Goal: Information Seeking & Learning: Learn about a topic

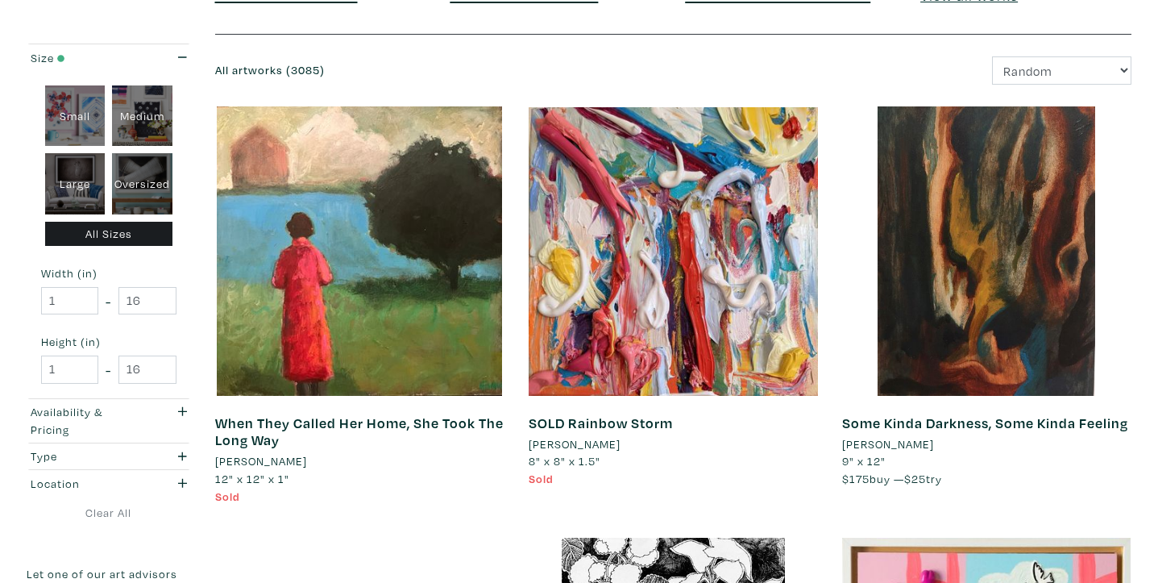
click at [252, 463] on li "[PERSON_NAME]" at bounding box center [261, 461] width 92 height 18
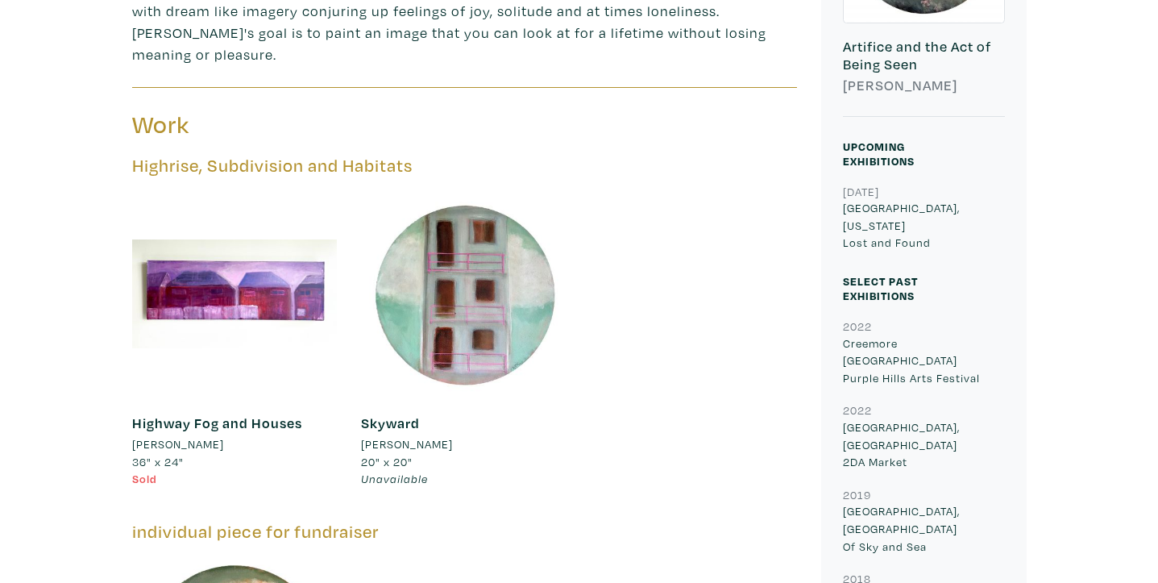
scroll to position [559, 0]
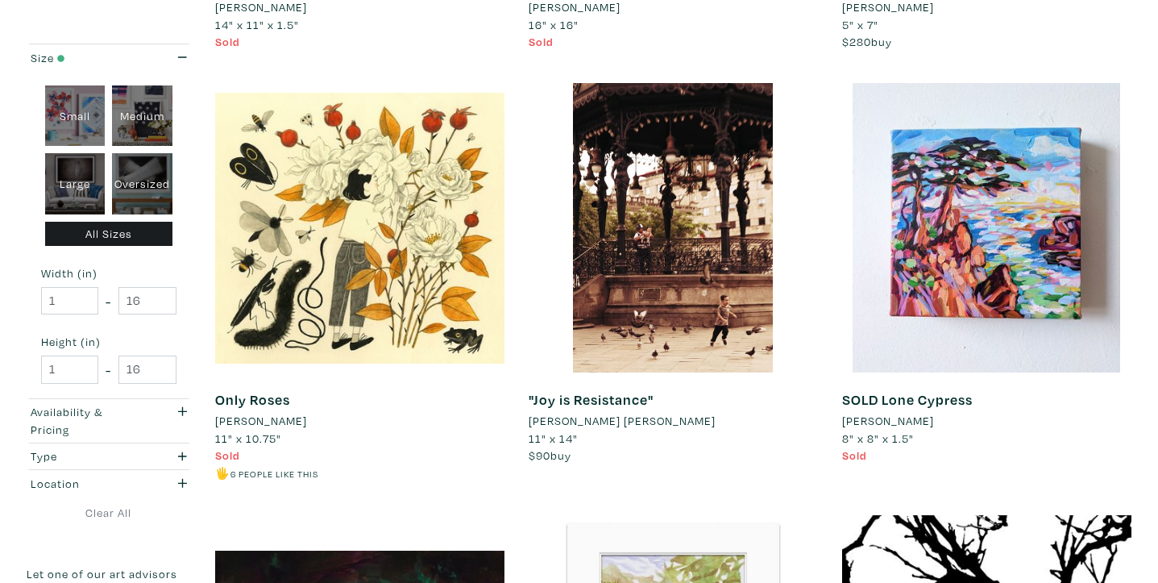
scroll to position [2325, 0]
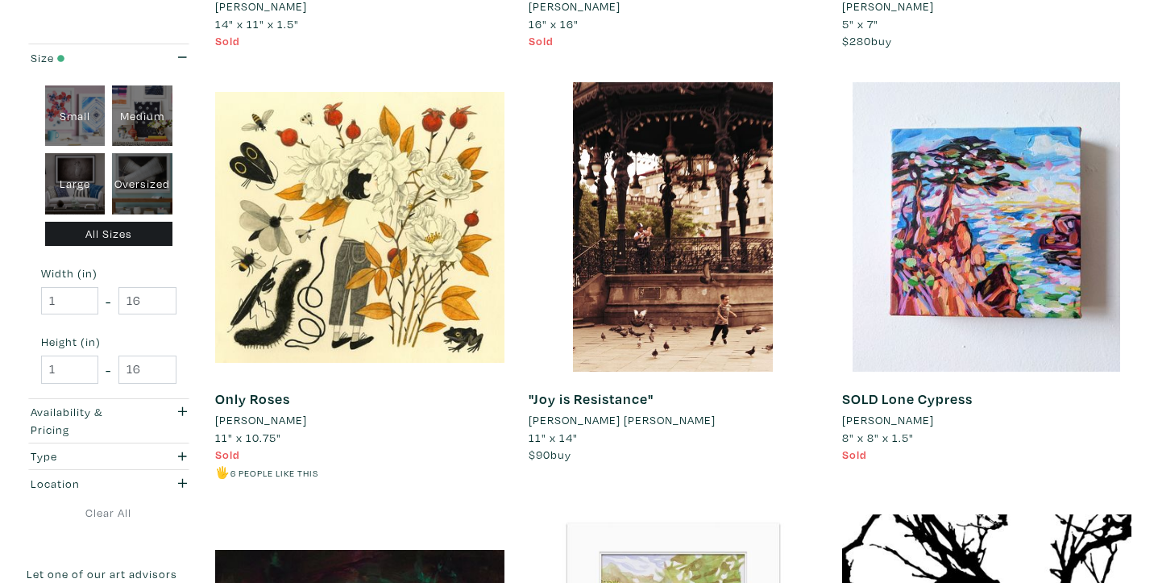
click at [585, 421] on li "[PERSON_NAME] [PERSON_NAME]" at bounding box center [622, 420] width 187 height 18
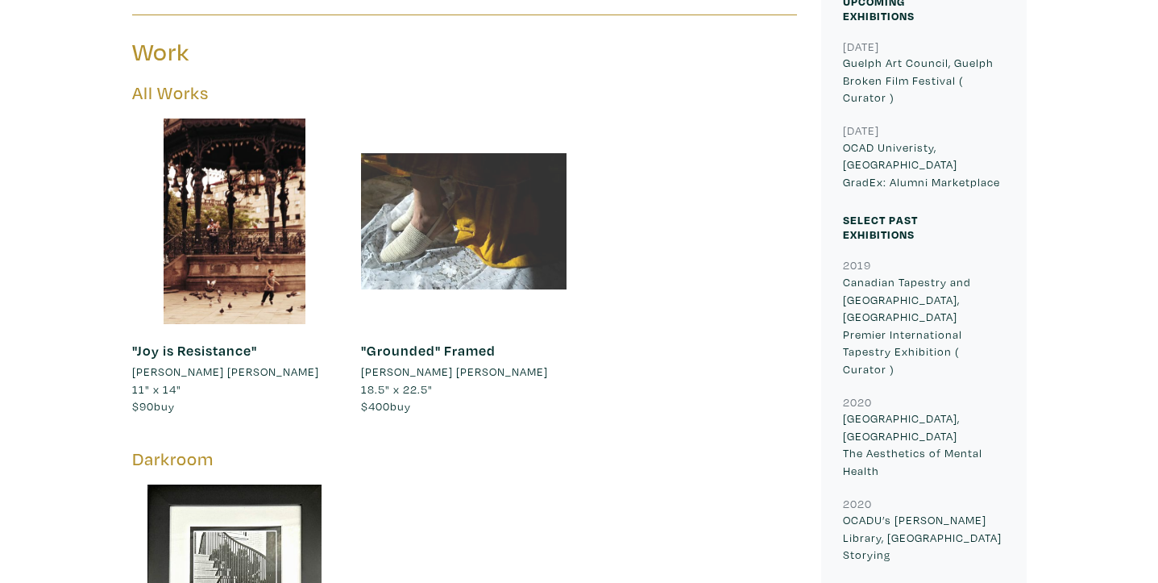
scroll to position [712, 0]
click at [482, 283] on div at bounding box center [463, 220] width 205 height 205
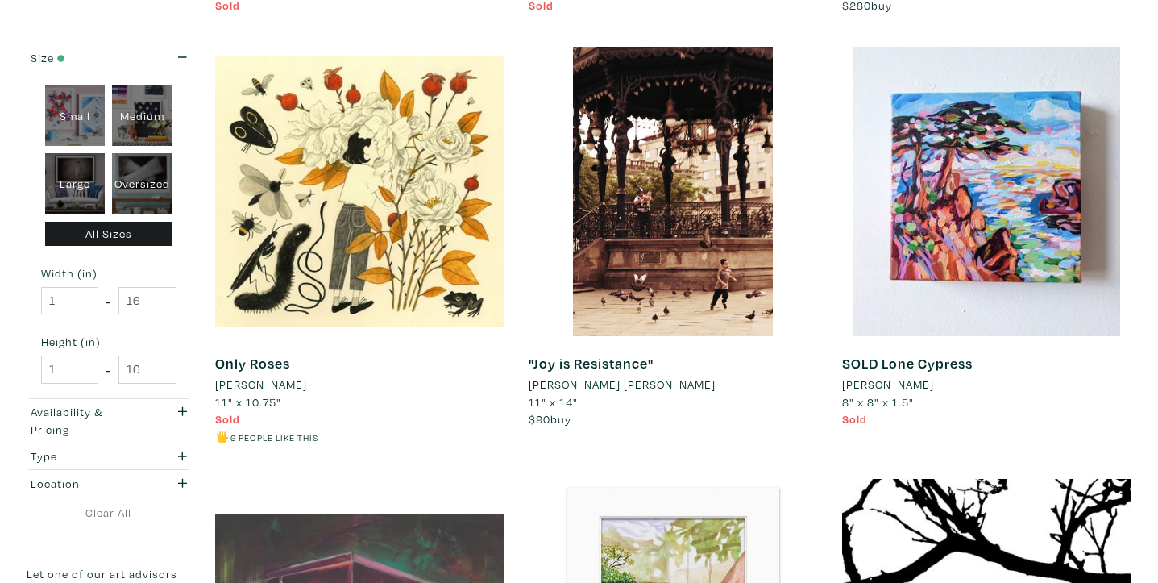
scroll to position [2352, 0]
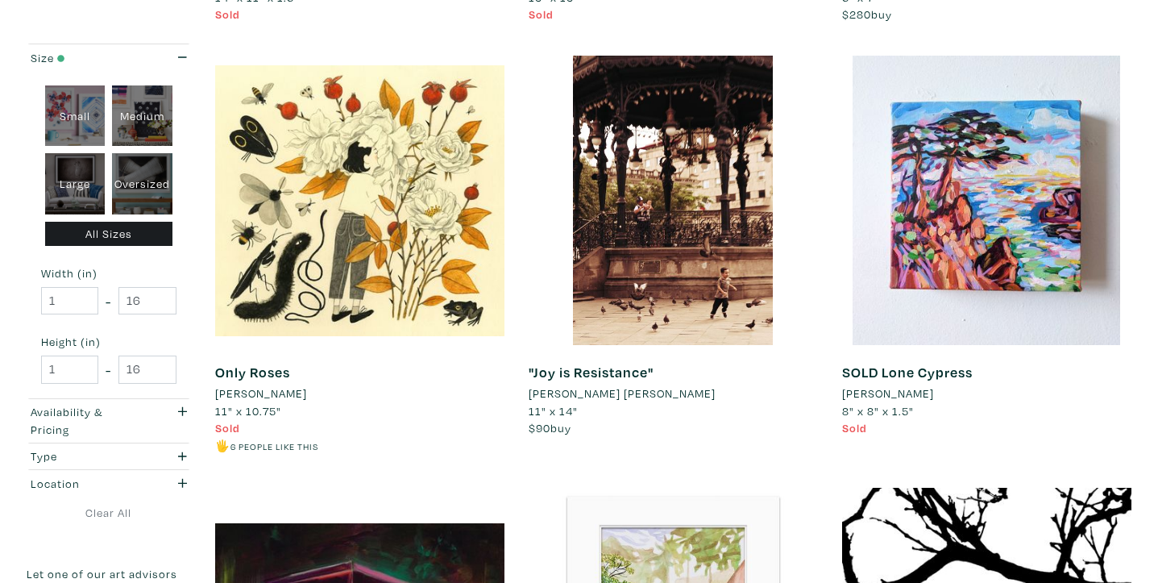
click at [289, 392] on li "Varvara Nedilska" at bounding box center [261, 393] width 92 height 18
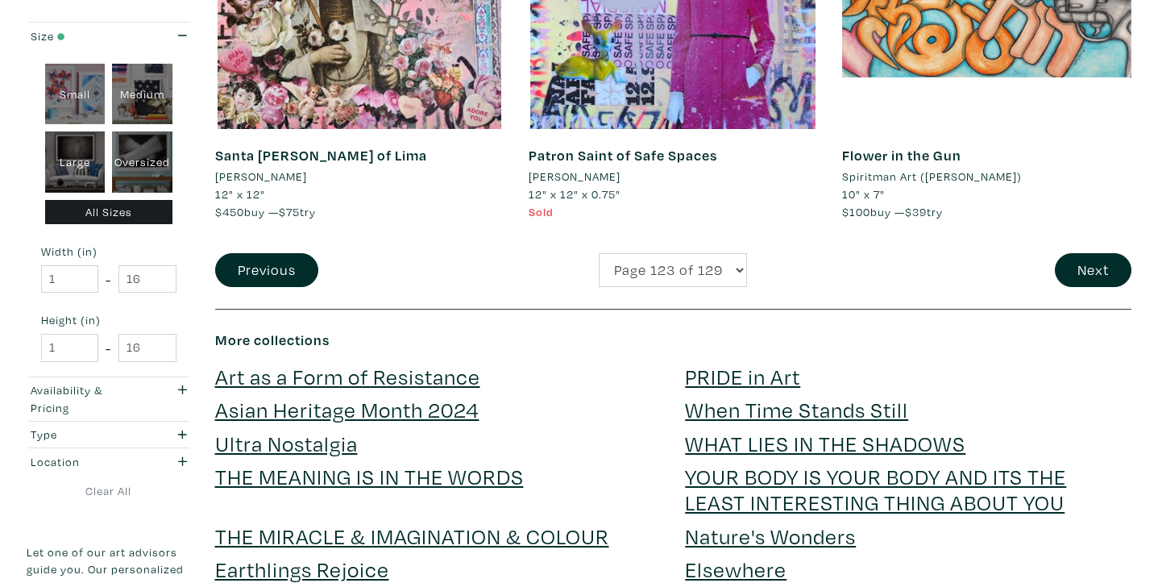
scroll to position [3565, 0]
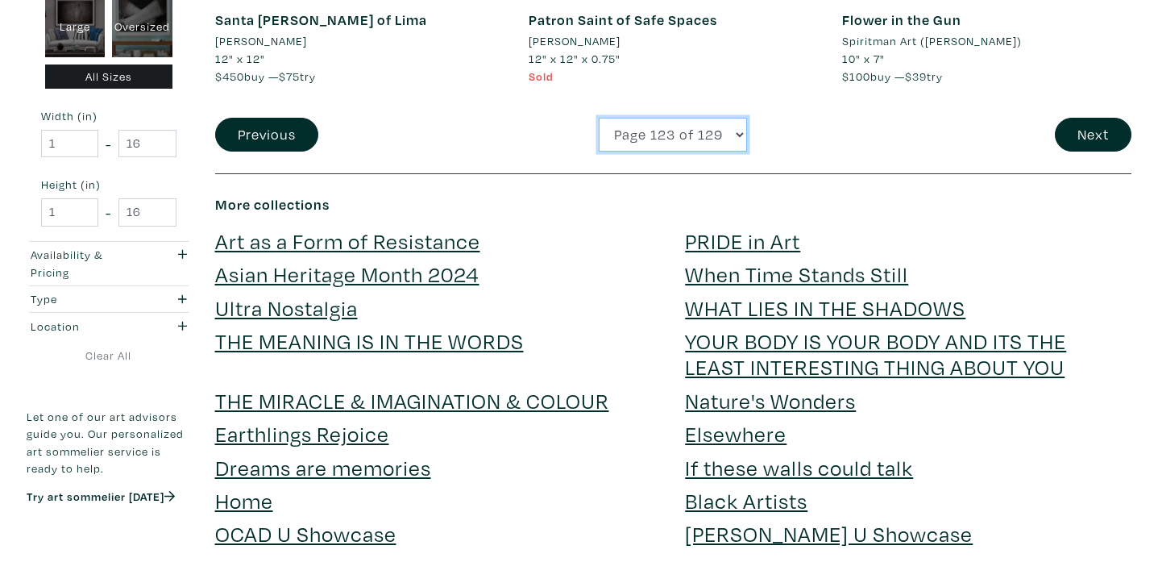
click at [657, 140] on select "Page 1 of 129 Page 2 of 129 Page 3 of 129 Page 4 of 129 Page 5 of 129 Page 6 of…" at bounding box center [673, 135] width 148 height 35
select select "93"
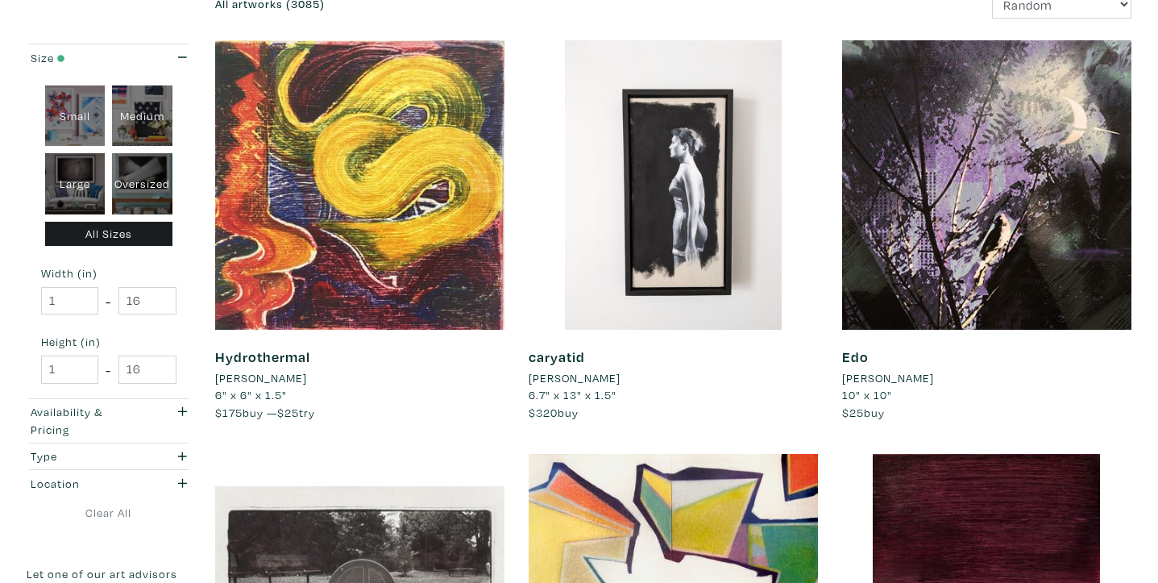
scroll to position [245, 0]
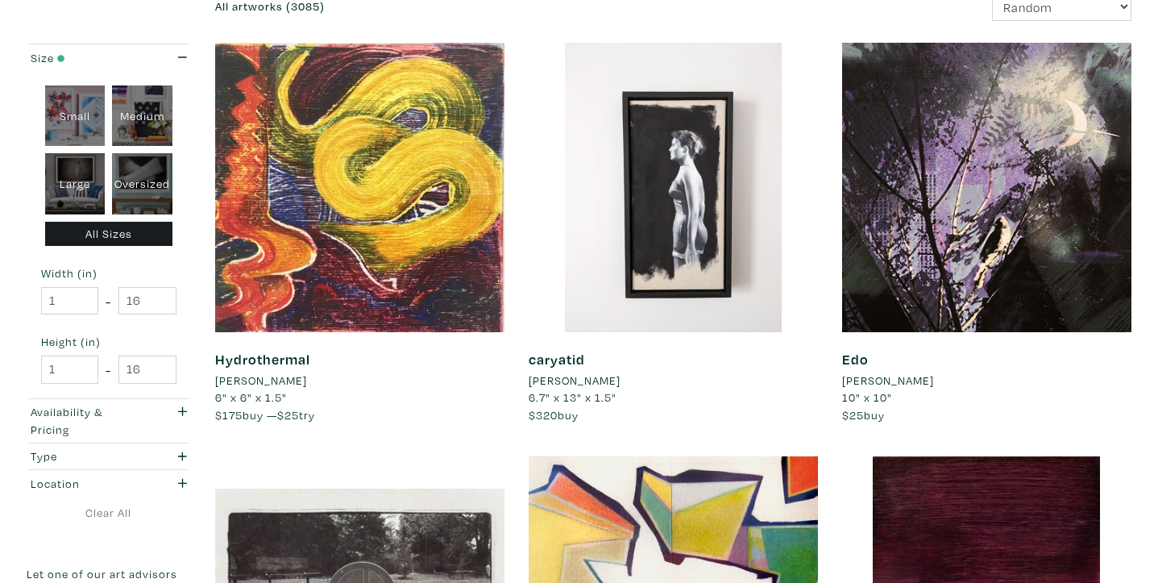
click at [243, 378] on li "Lulu H." at bounding box center [261, 381] width 92 height 18
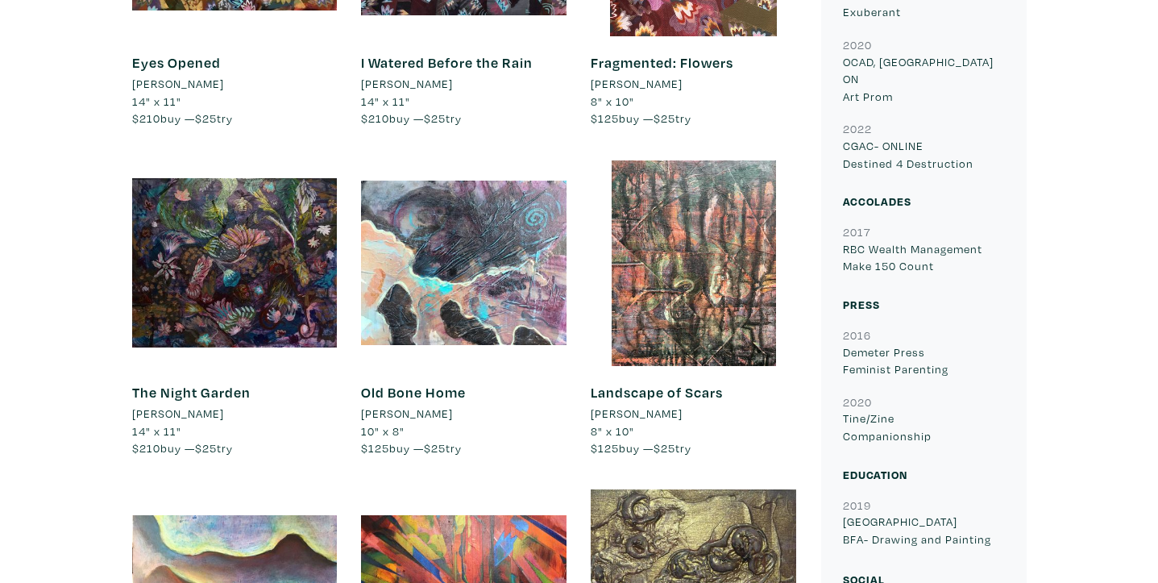
scroll to position [1064, 0]
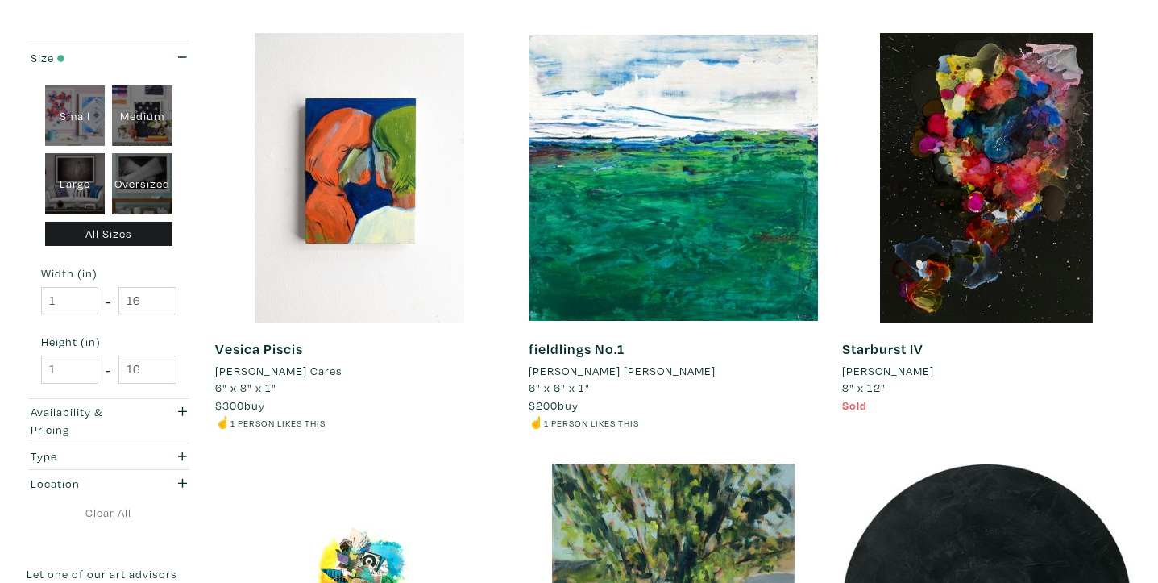
scroll to position [2045, 0]
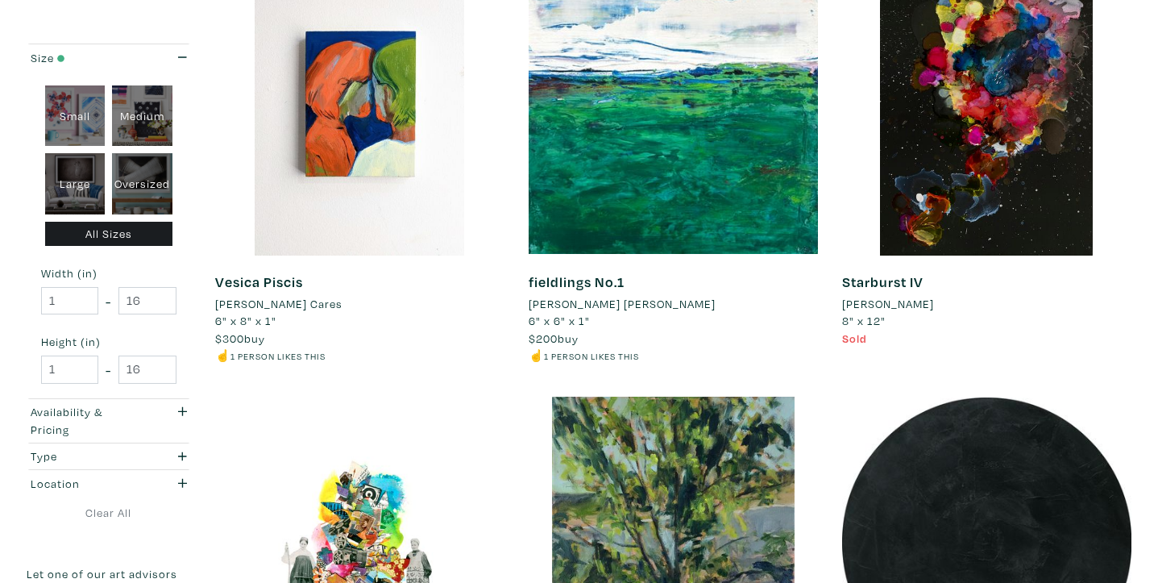
click at [270, 303] on li "[PERSON_NAME] Cares" at bounding box center [278, 304] width 127 height 18
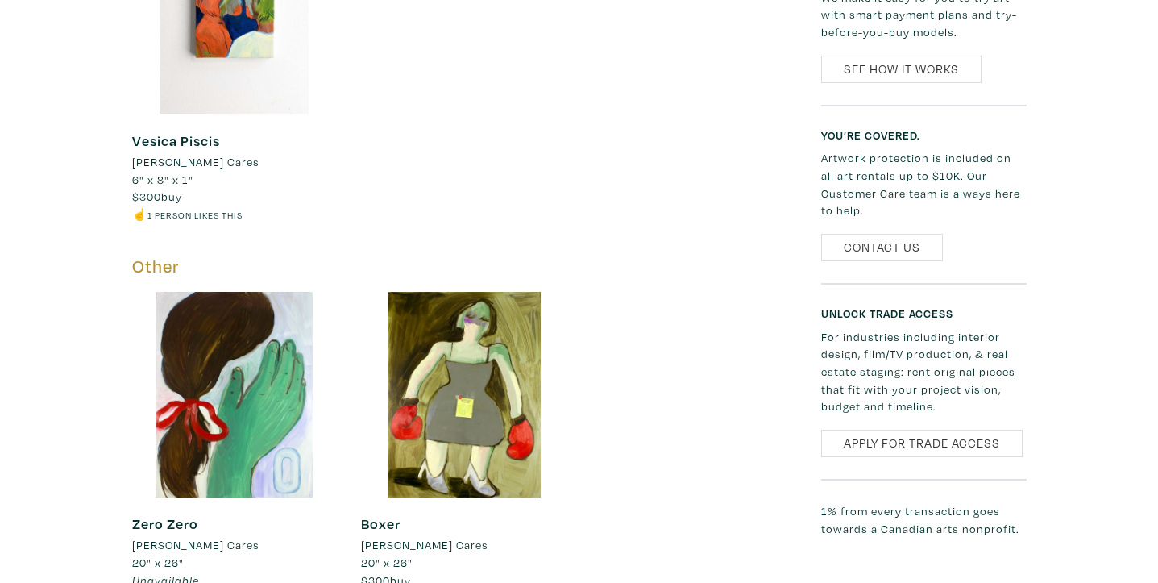
scroll to position [2032, 0]
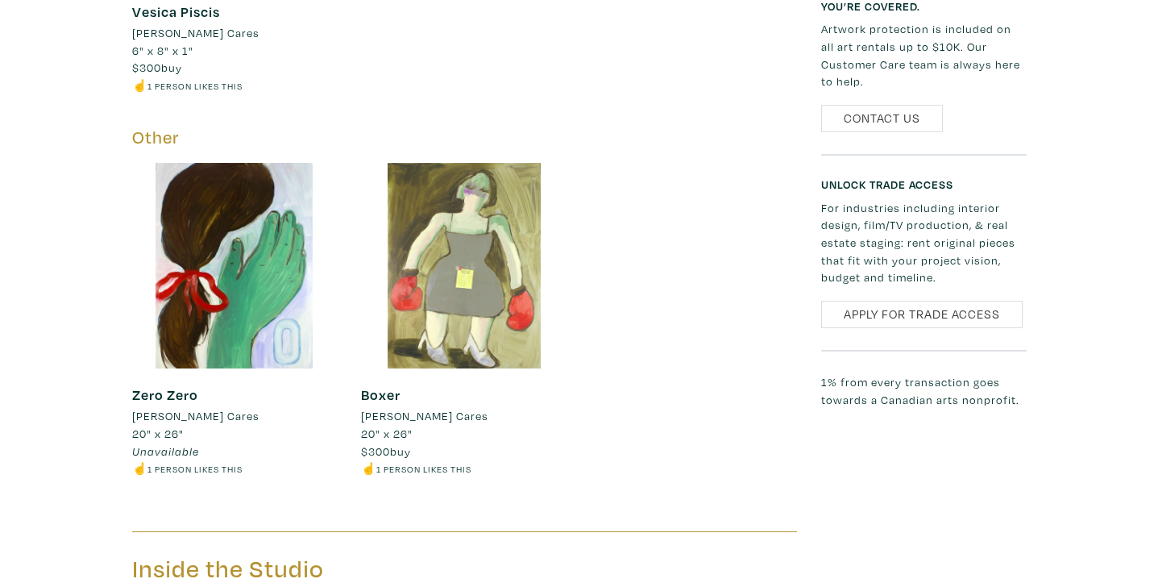
click at [460, 293] on div at bounding box center [463, 265] width 205 height 205
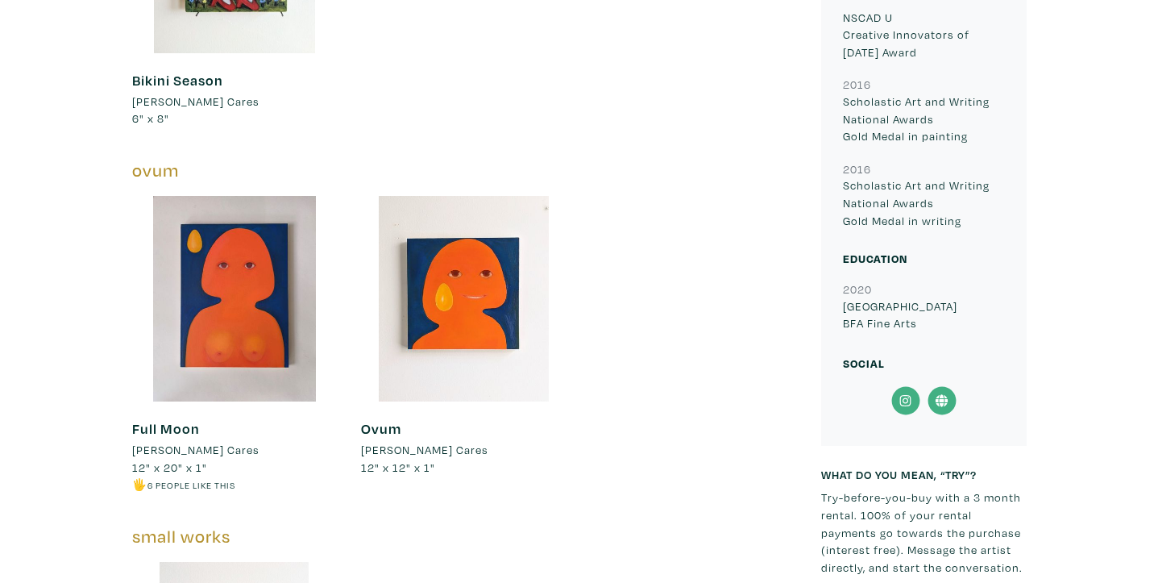
scroll to position [1247, 0]
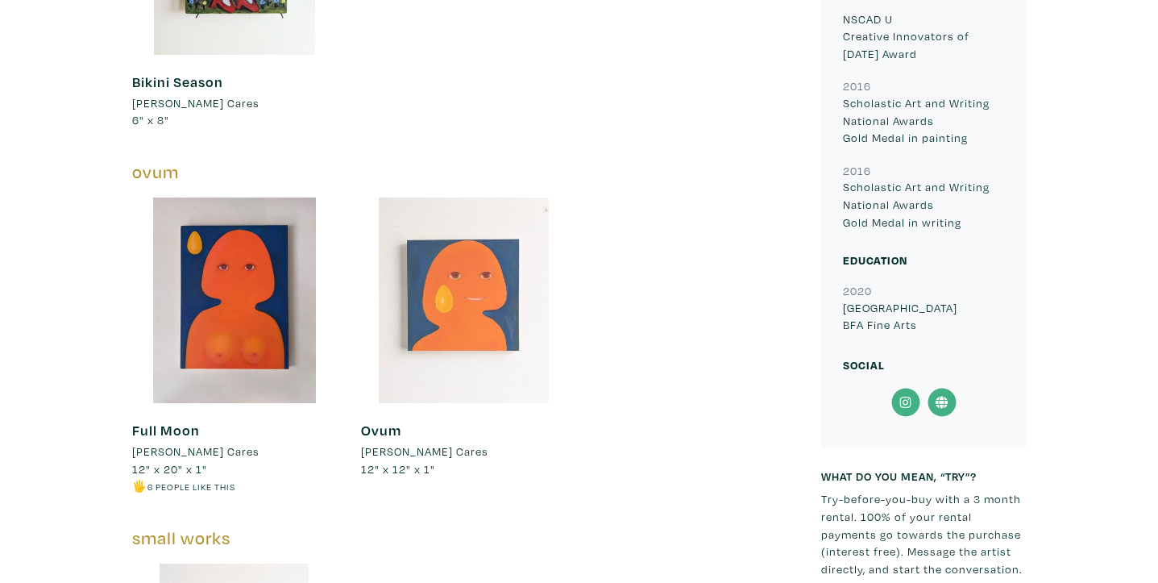
click at [448, 291] on div at bounding box center [463, 299] width 205 height 205
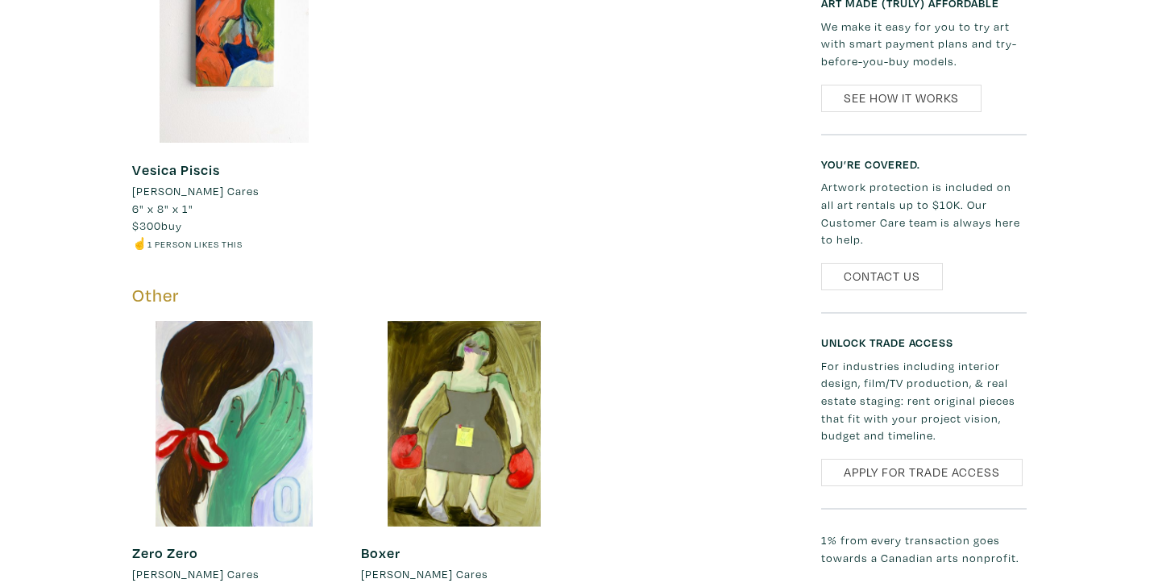
scroll to position [2067, 0]
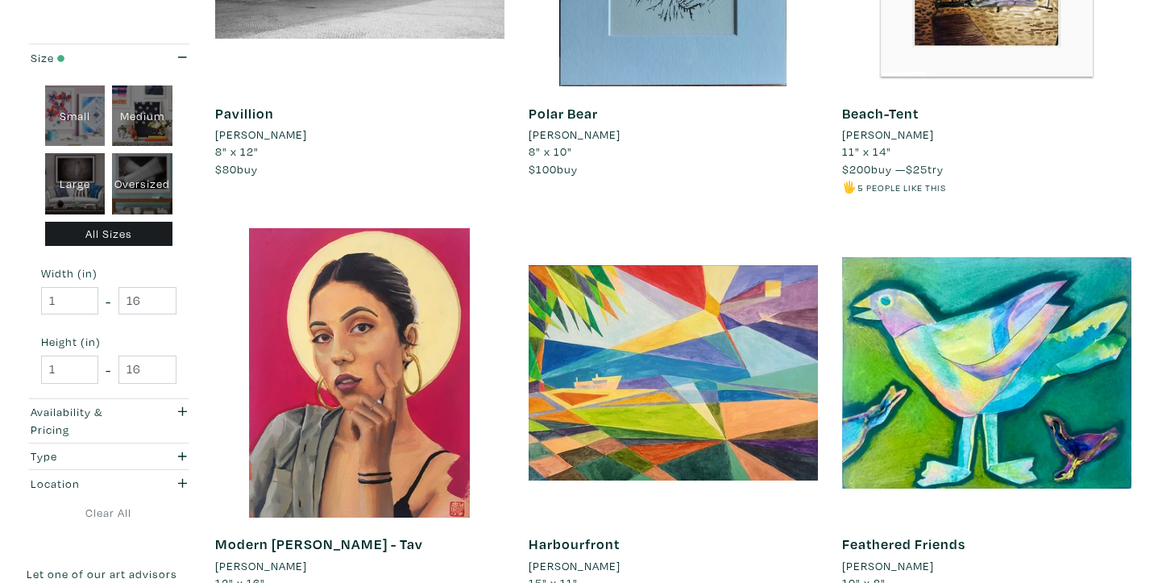
scroll to position [3240, 0]
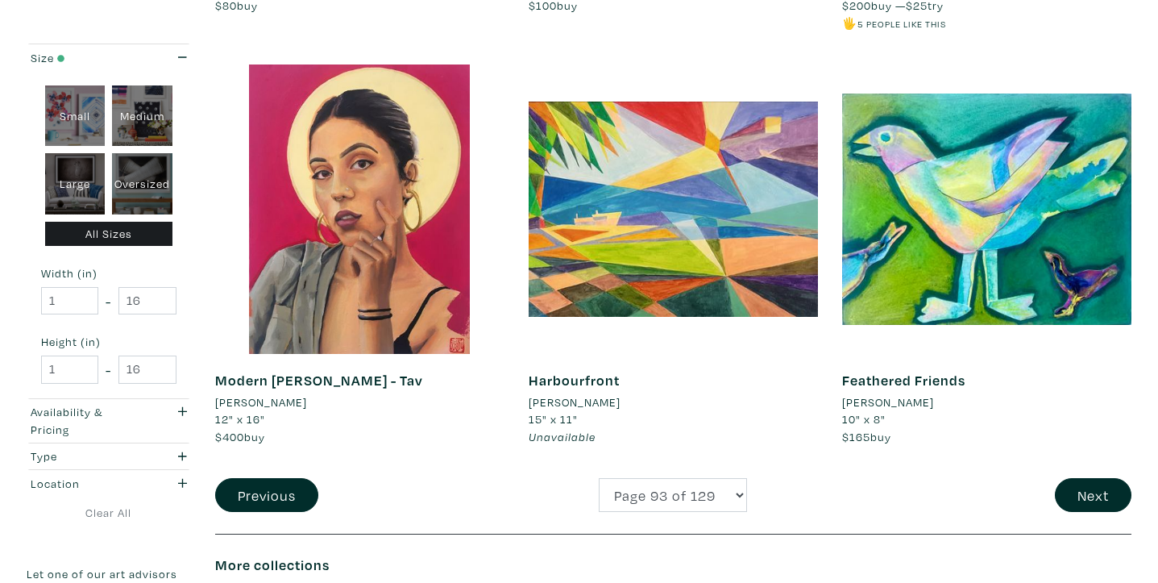
click at [276, 399] on li "[PERSON_NAME]" at bounding box center [261, 402] width 92 height 18
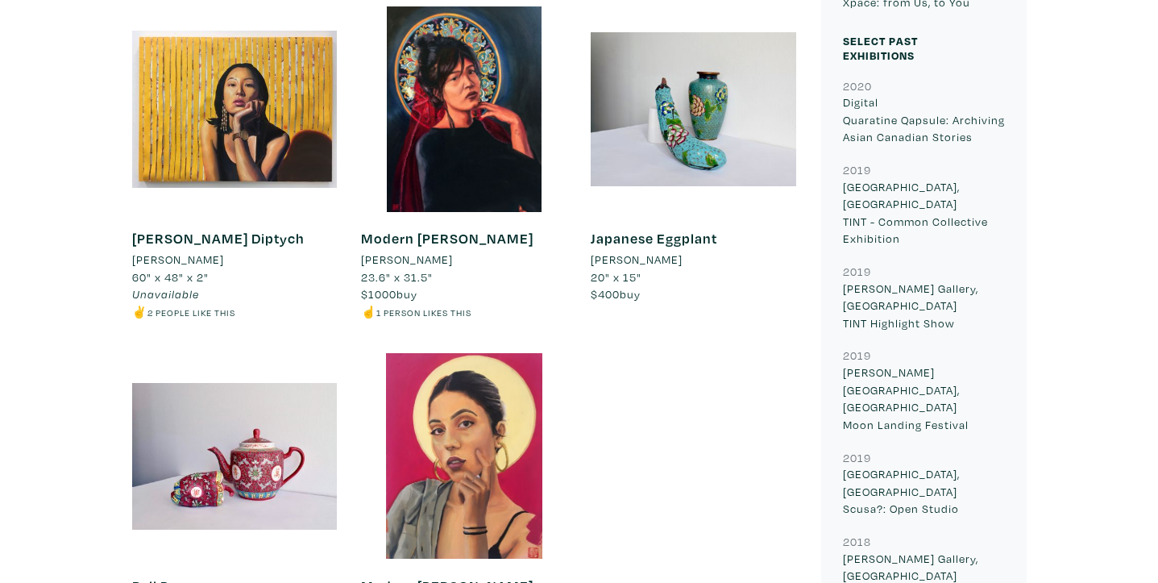
scroll to position [837, 0]
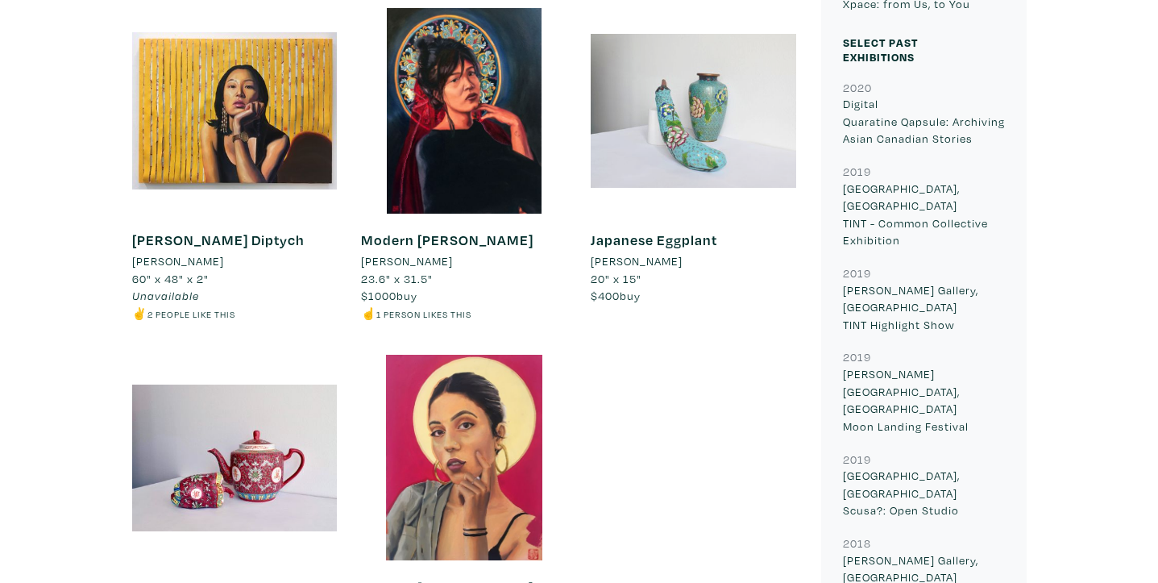
click at [664, 160] on div at bounding box center [693, 110] width 205 height 205
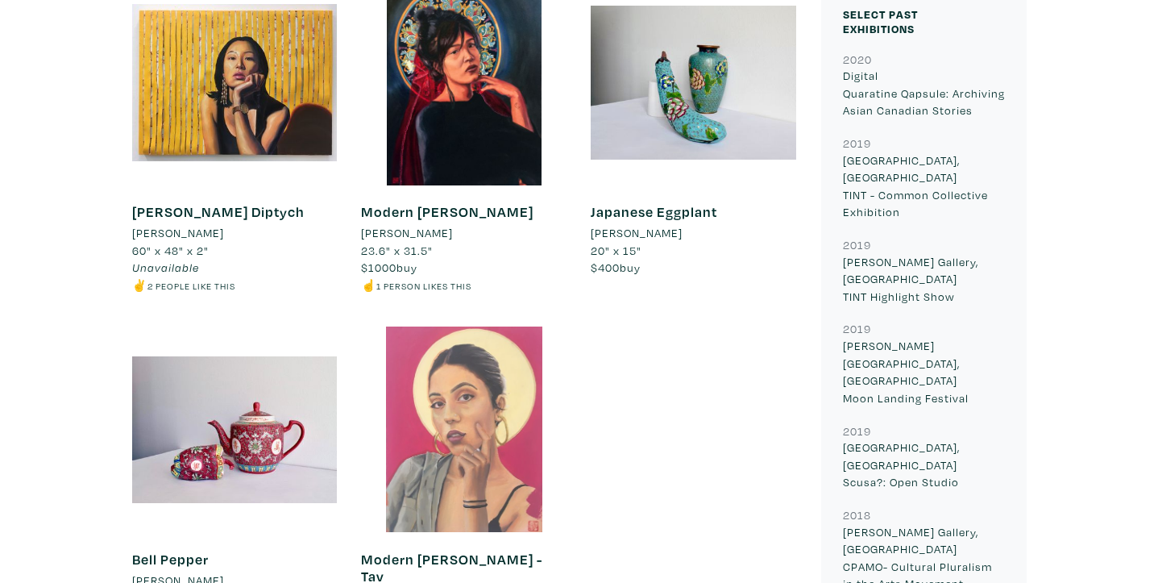
scroll to position [789, 0]
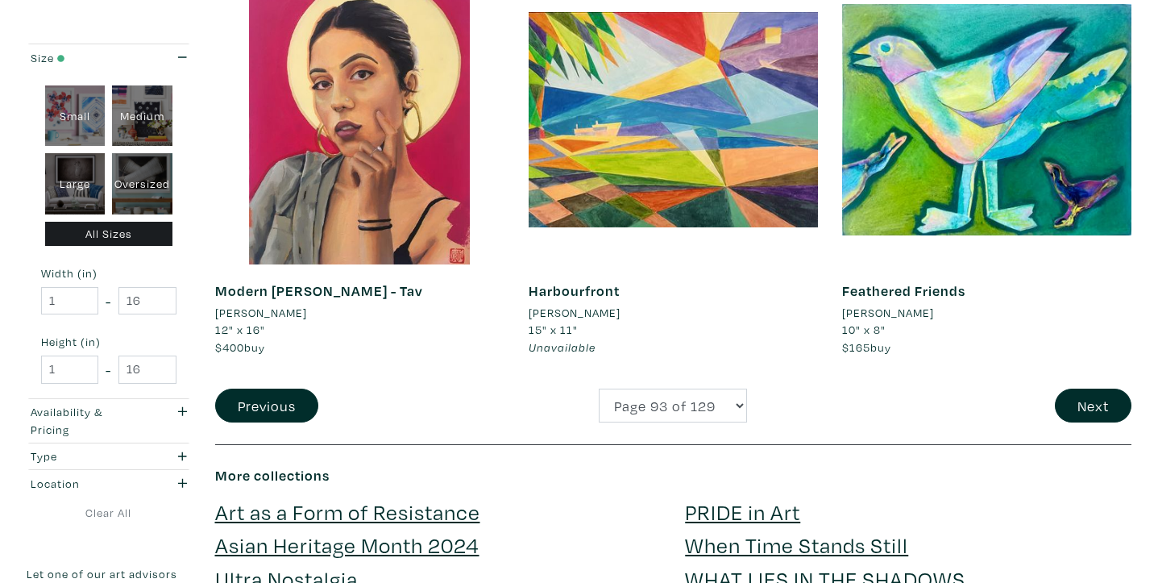
scroll to position [3325, 0]
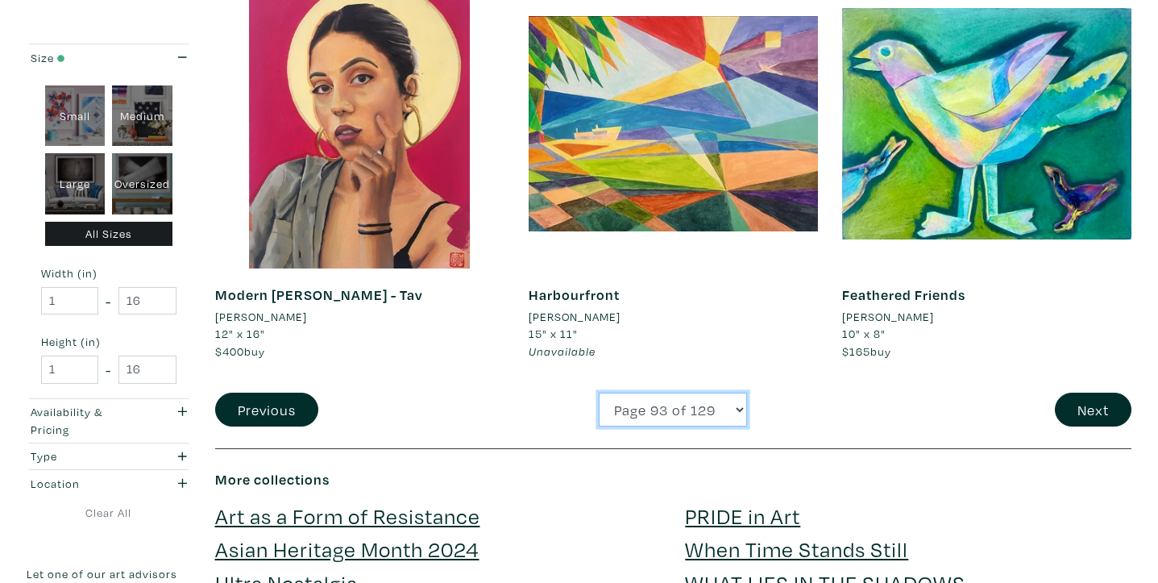
click at [657, 417] on select "Page 1 of 129 Page 2 of 129 Page 3 of 129 Page 4 of 129 Page 5 of 129 Page 6 of…" at bounding box center [673, 409] width 148 height 35
select select "75"
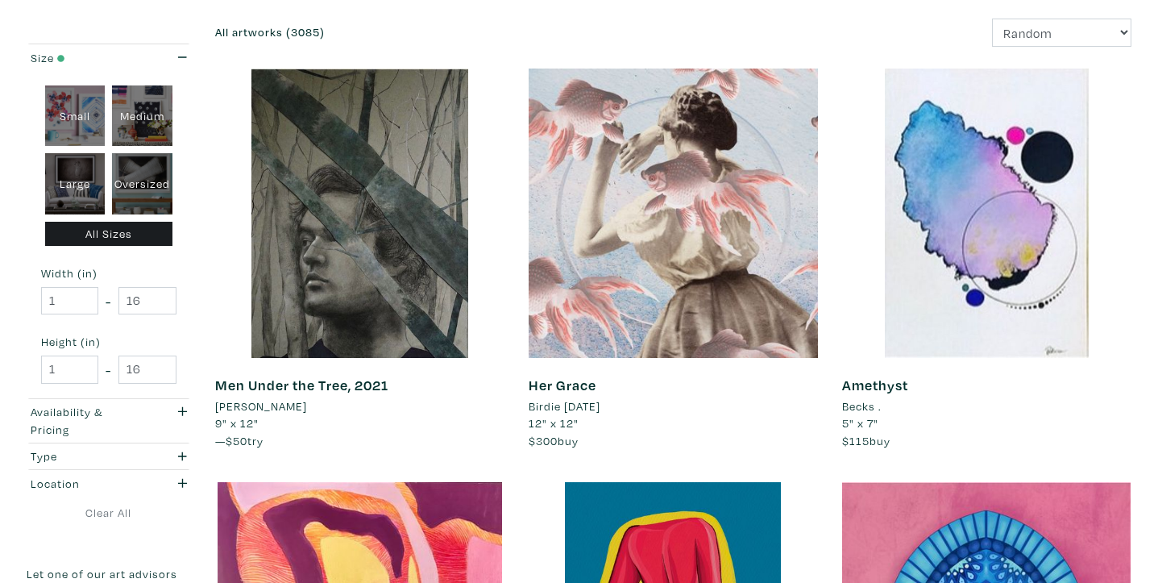
scroll to position [251, 0]
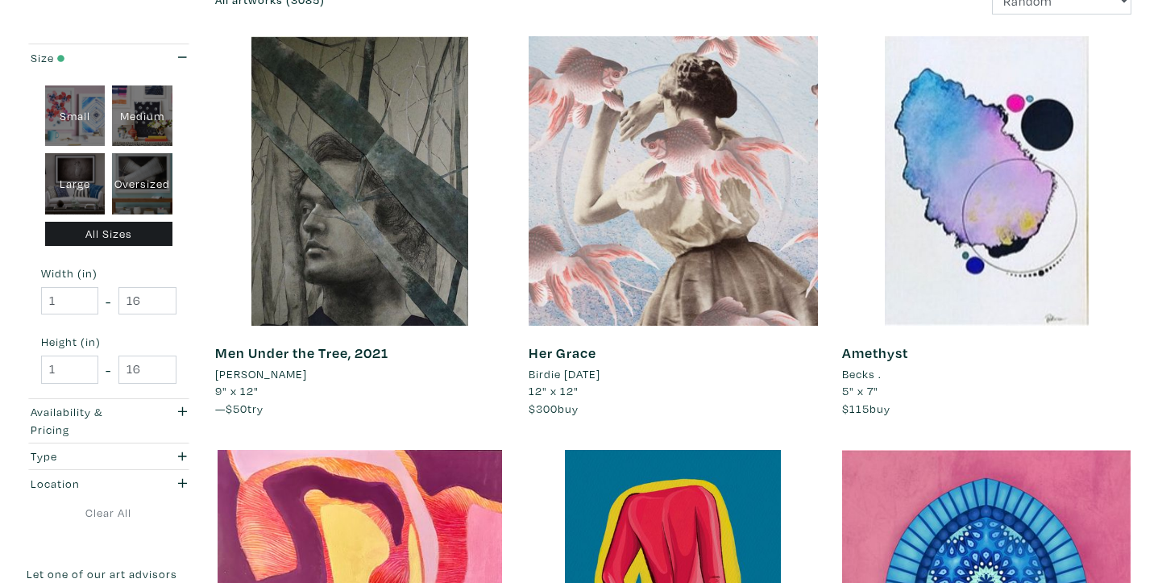
click at [578, 373] on li "Birdie Sunday" at bounding box center [565, 374] width 72 height 18
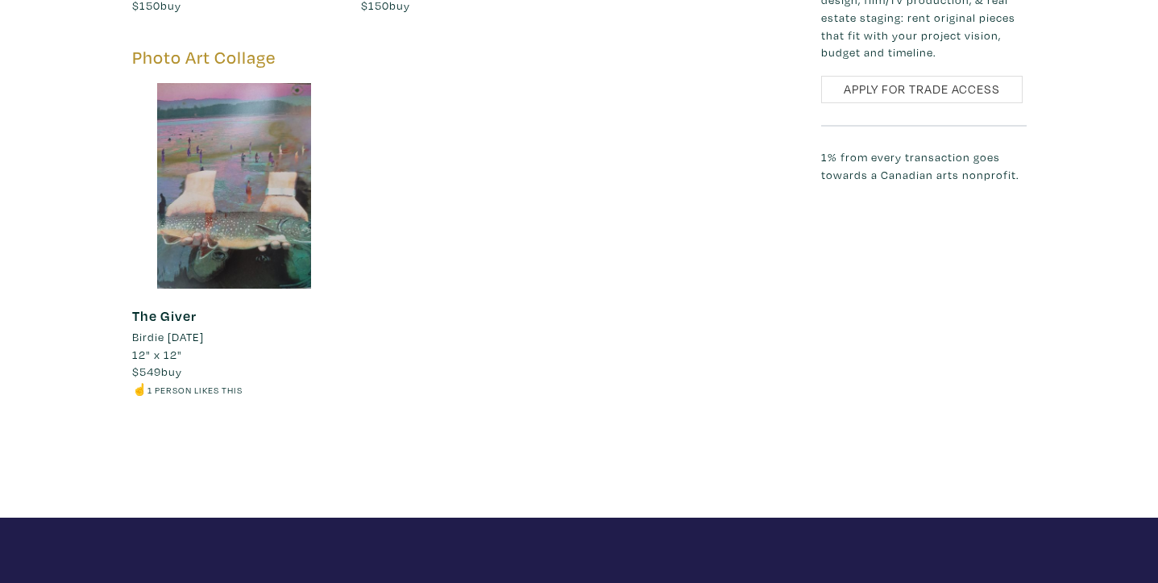
scroll to position [1791, 0]
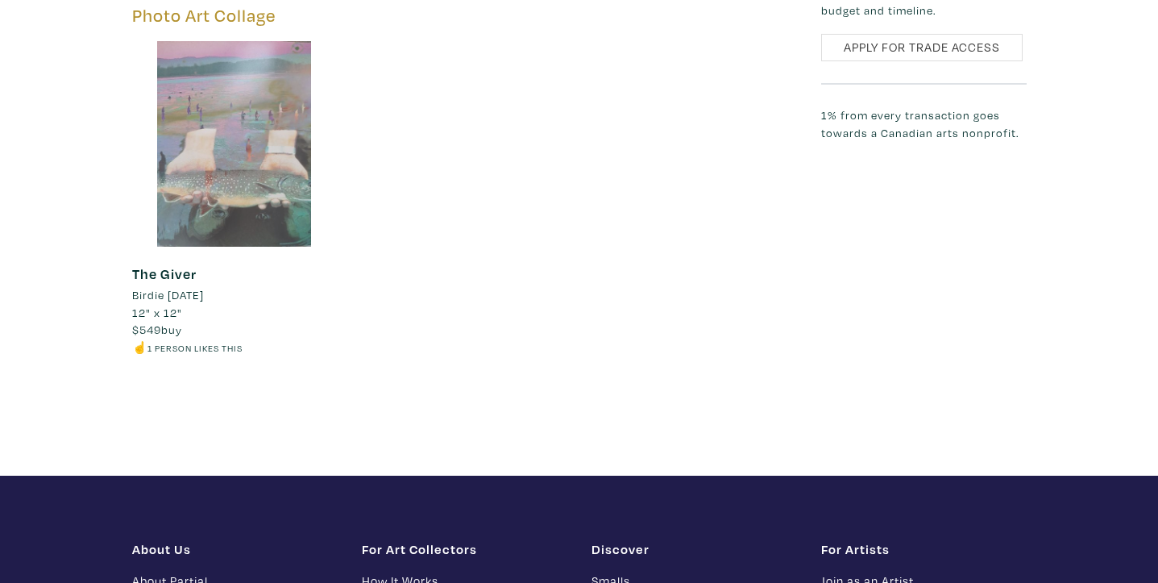
click at [294, 150] on div at bounding box center [234, 143] width 205 height 205
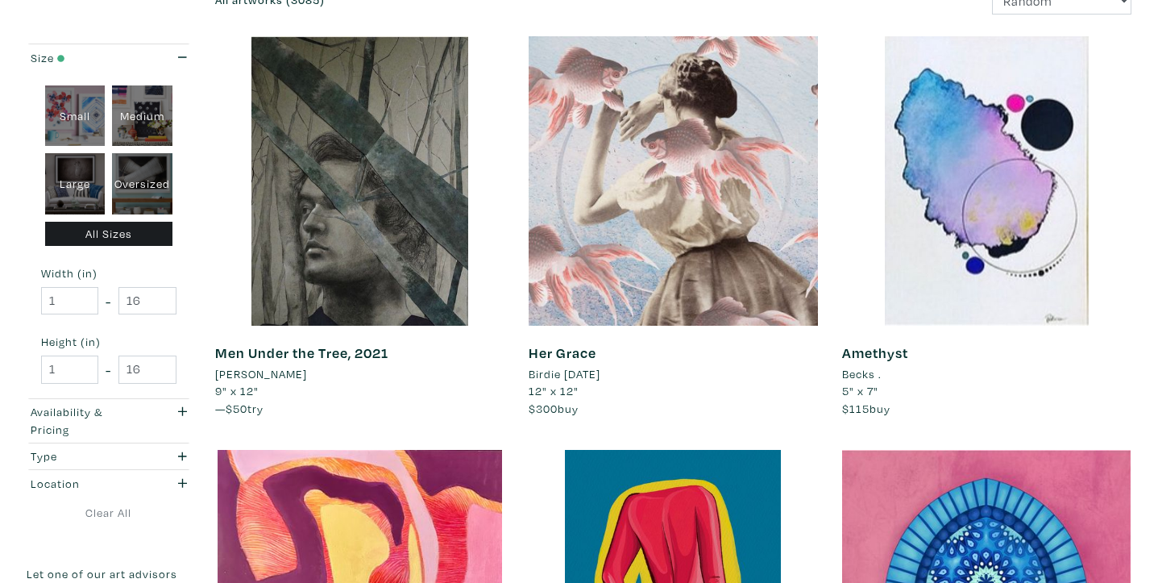
click at [853, 376] on li "Becks ." at bounding box center [861, 374] width 39 height 18
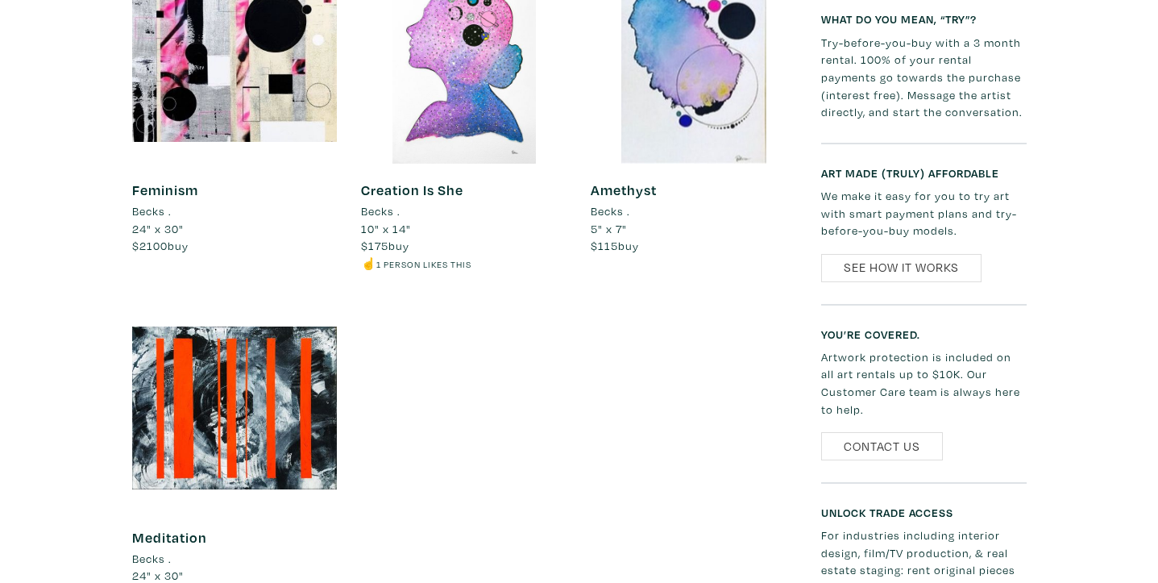
scroll to position [956, 0]
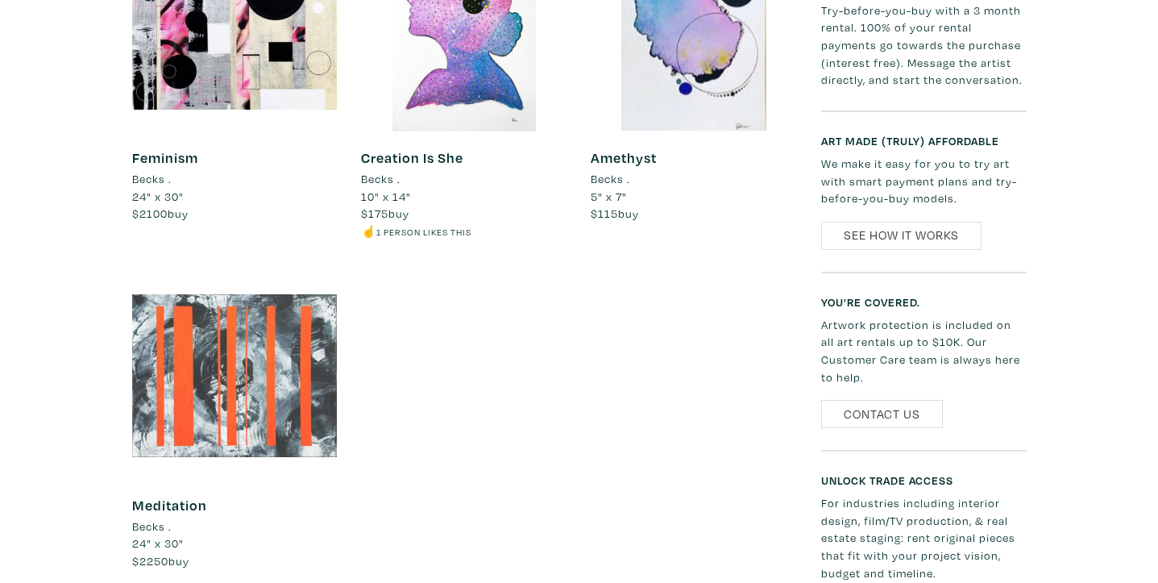
click at [247, 390] on div at bounding box center [234, 374] width 205 height 205
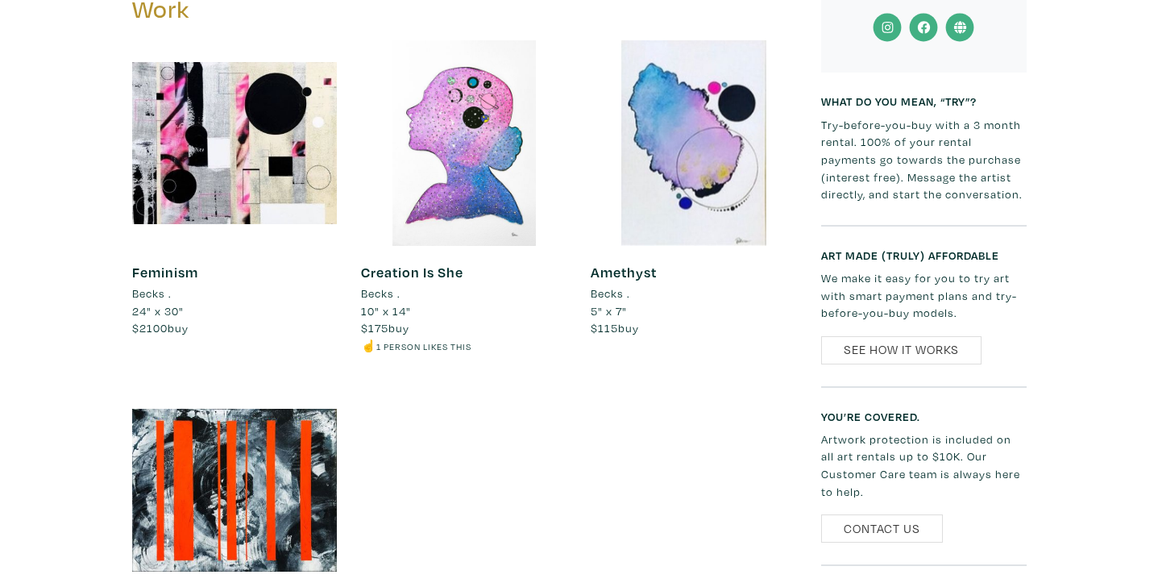
scroll to position [795, 0]
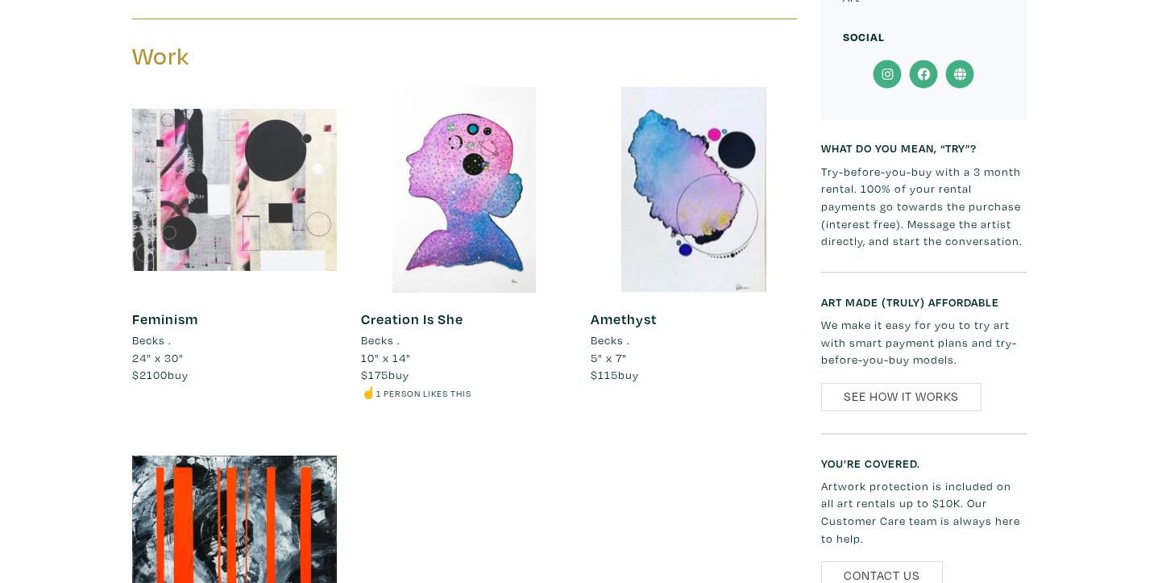
click at [297, 168] on div at bounding box center [234, 189] width 205 height 205
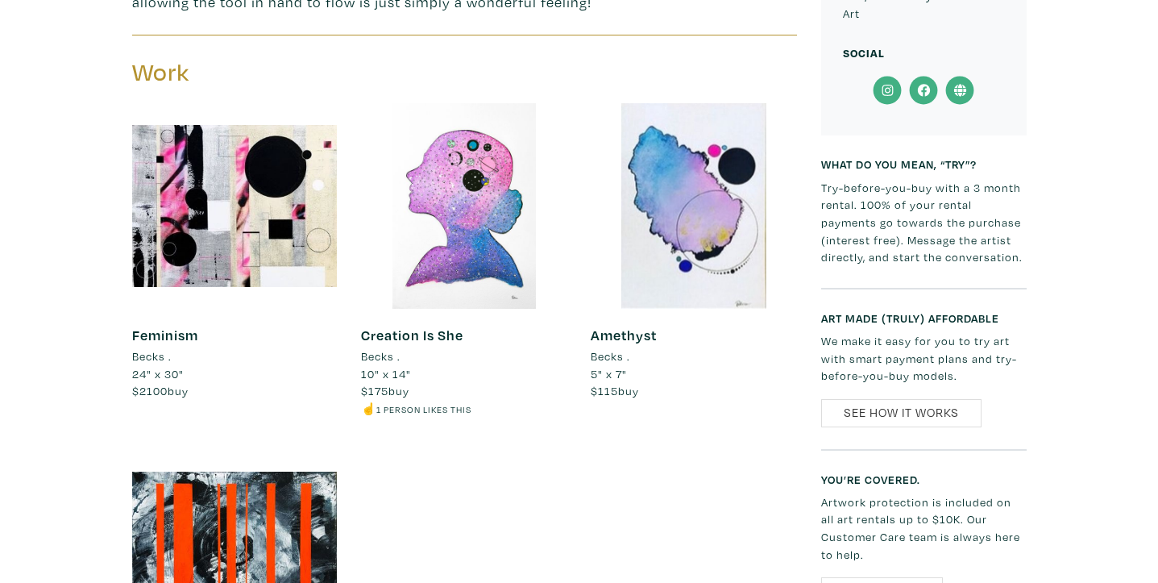
scroll to position [772, 0]
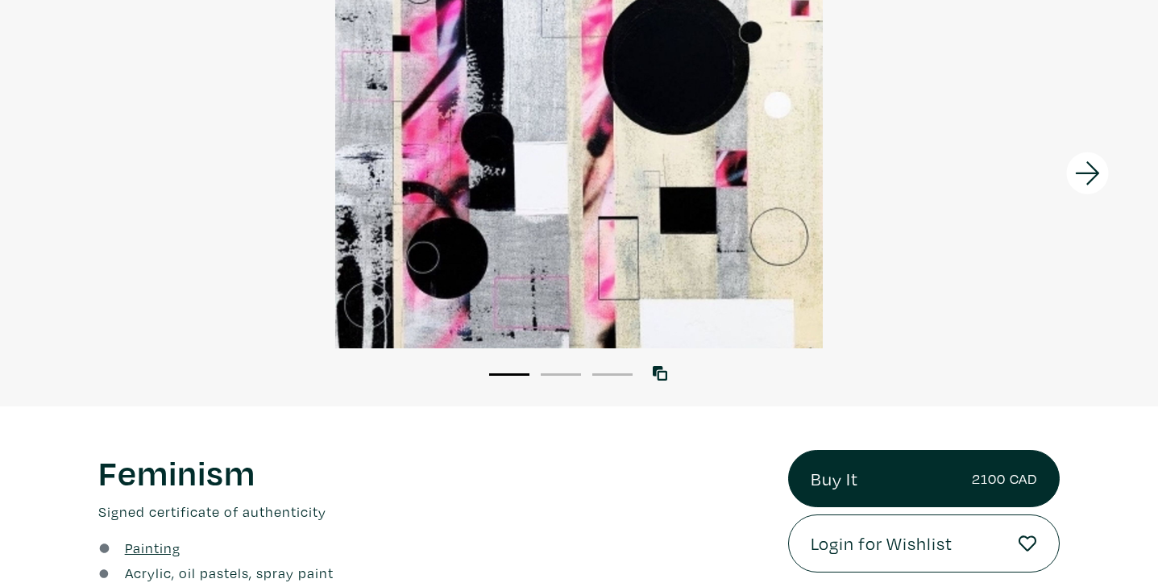
scroll to position [154, 0]
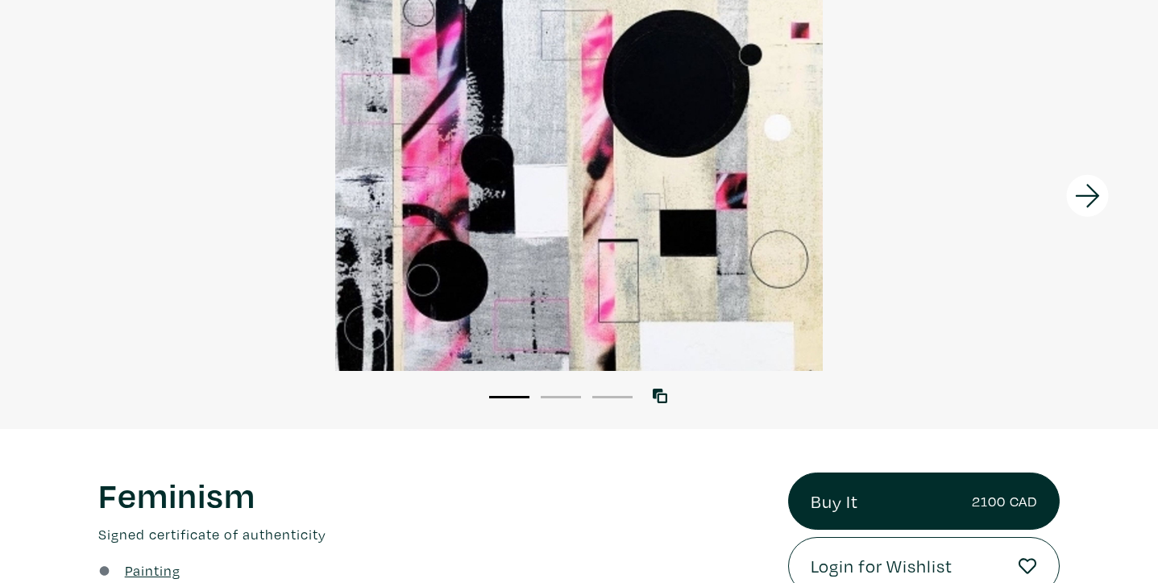
click at [1073, 212] on icon at bounding box center [1088, 196] width 55 height 44
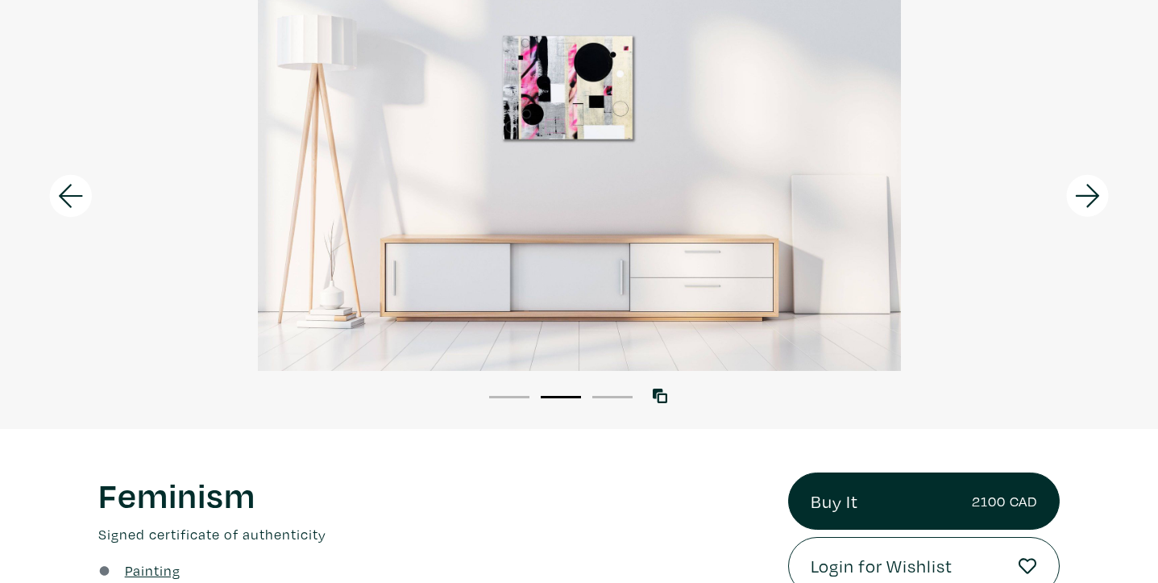
click at [1066, 195] on icon at bounding box center [1088, 196] width 55 height 44
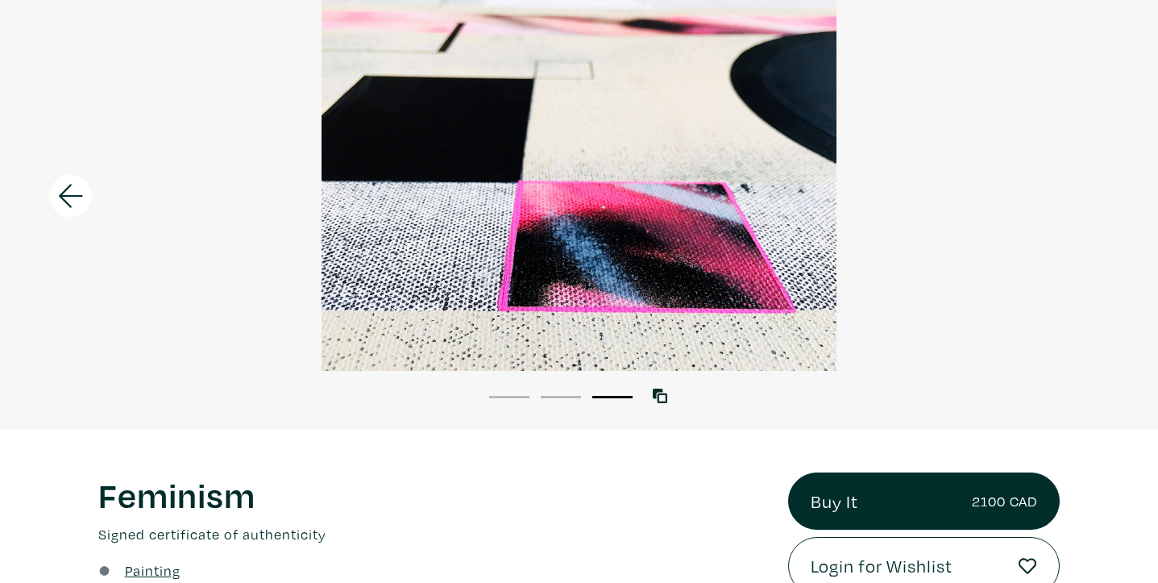
click at [1068, 197] on div at bounding box center [579, 178] width 1158 height 386
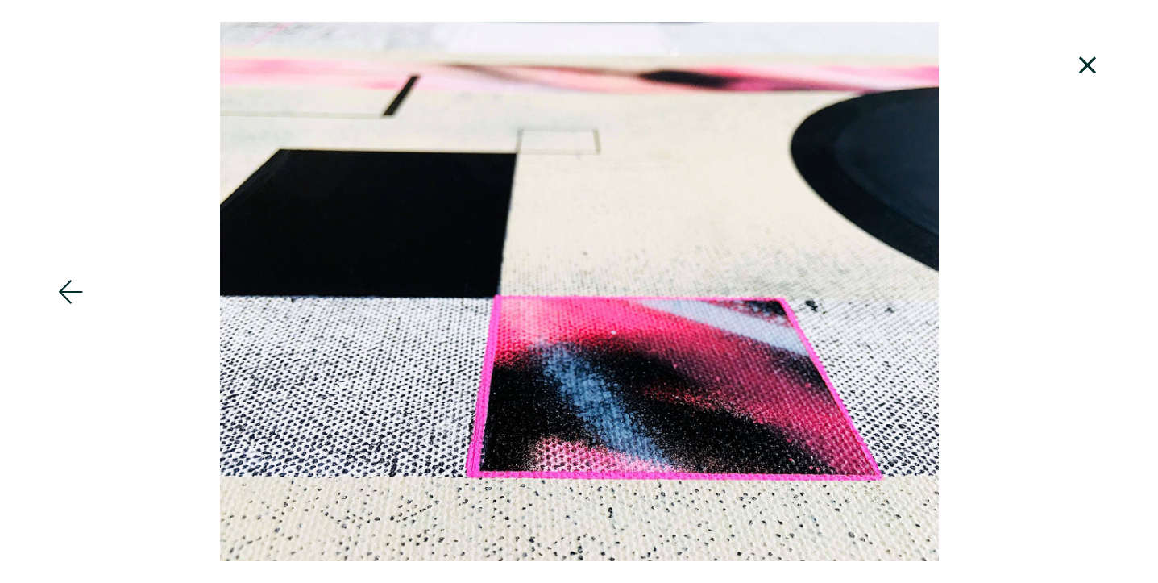
click at [1086, 79] on icon at bounding box center [1088, 66] width 55 height 44
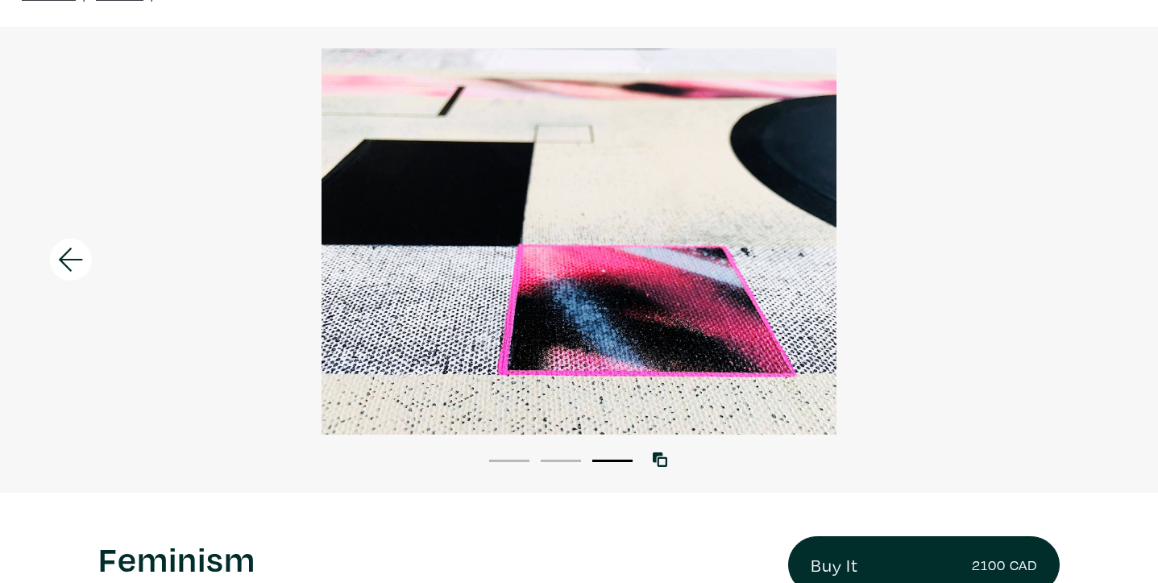
scroll to position [77, 0]
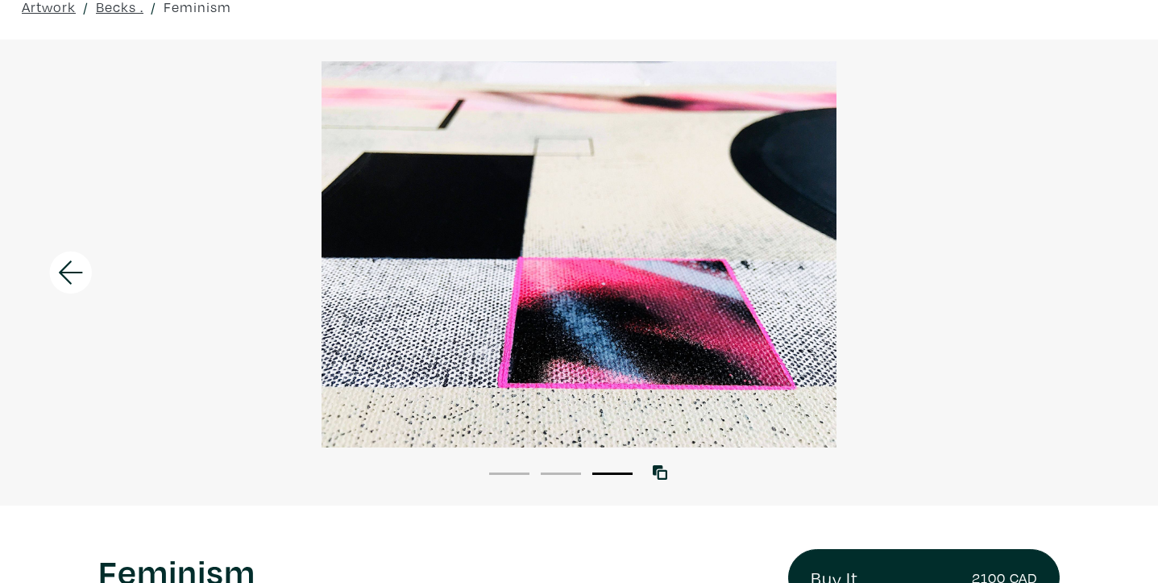
click at [521, 467] on li "1" at bounding box center [509, 472] width 40 height 16
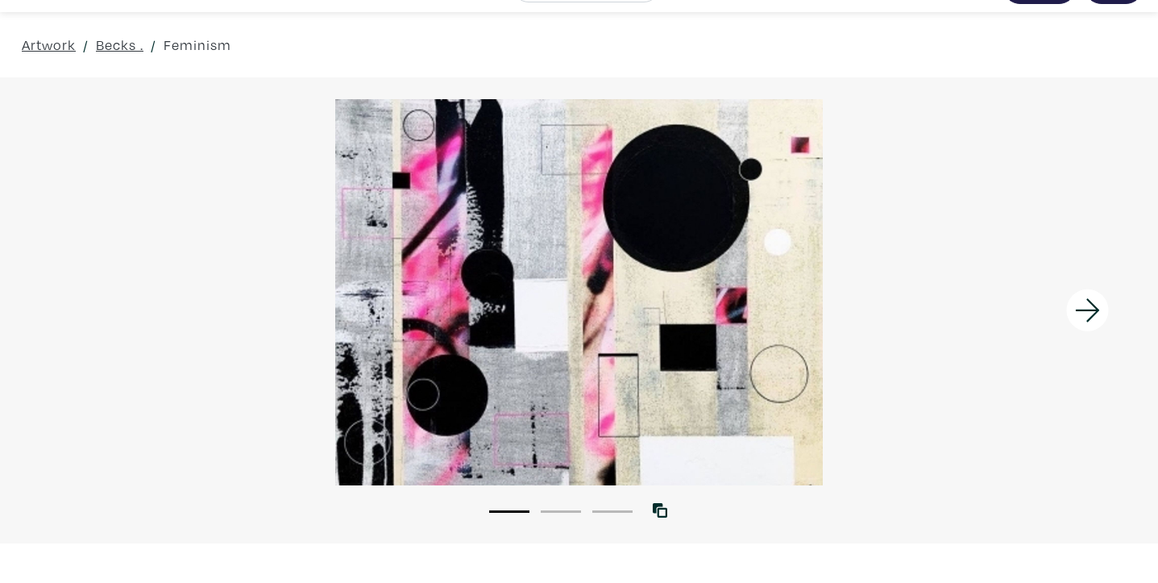
scroll to position [0, 0]
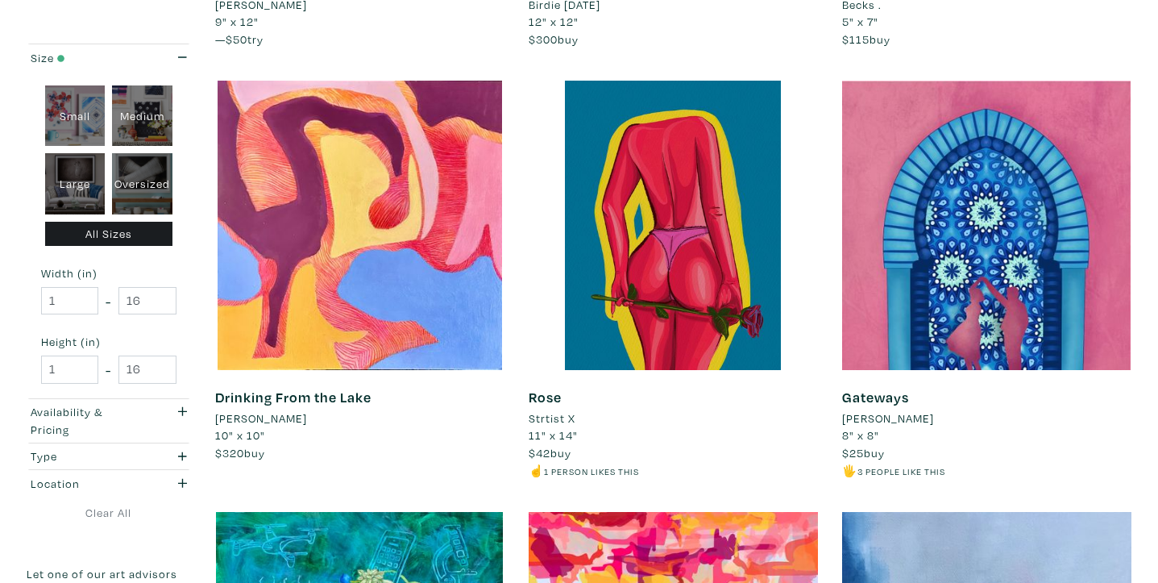
scroll to position [630, 0]
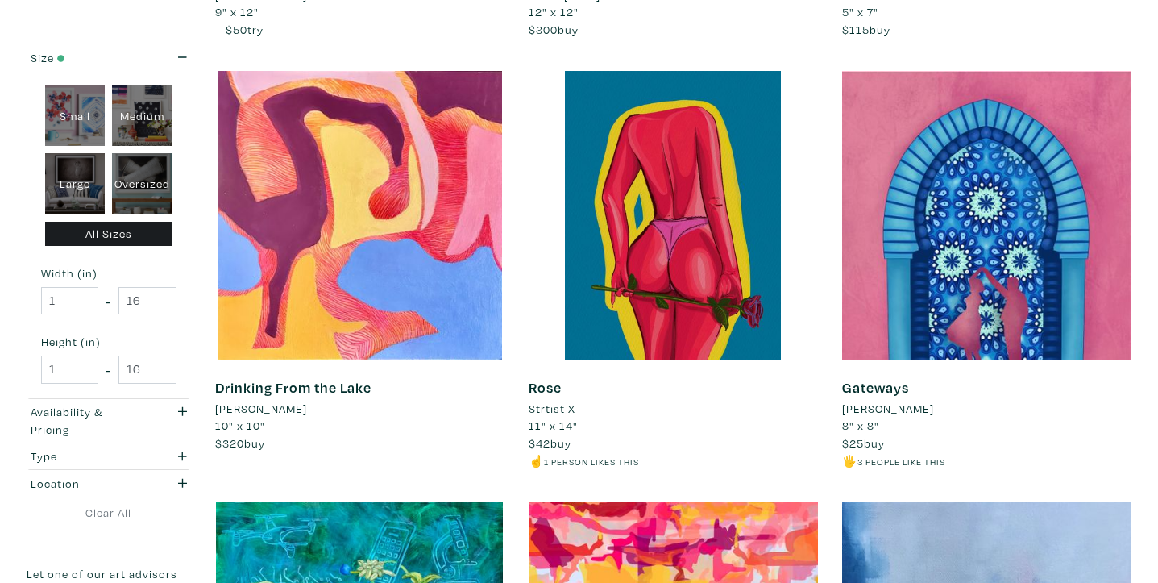
click at [880, 406] on li "Zuna Amir" at bounding box center [888, 409] width 92 height 18
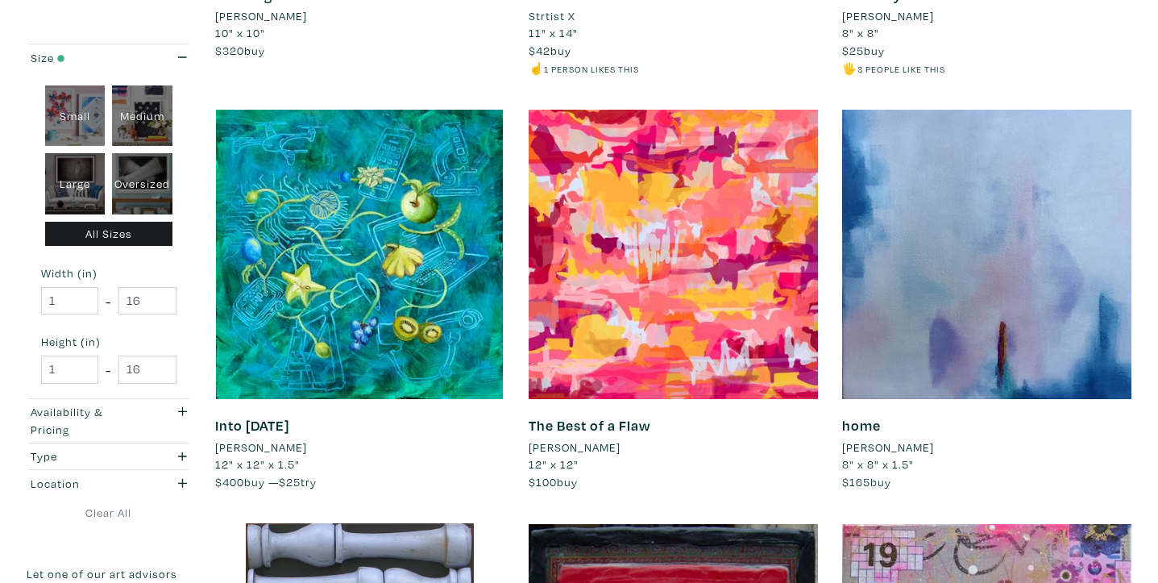
click at [906, 443] on li "[PERSON_NAME]" at bounding box center [888, 447] width 92 height 18
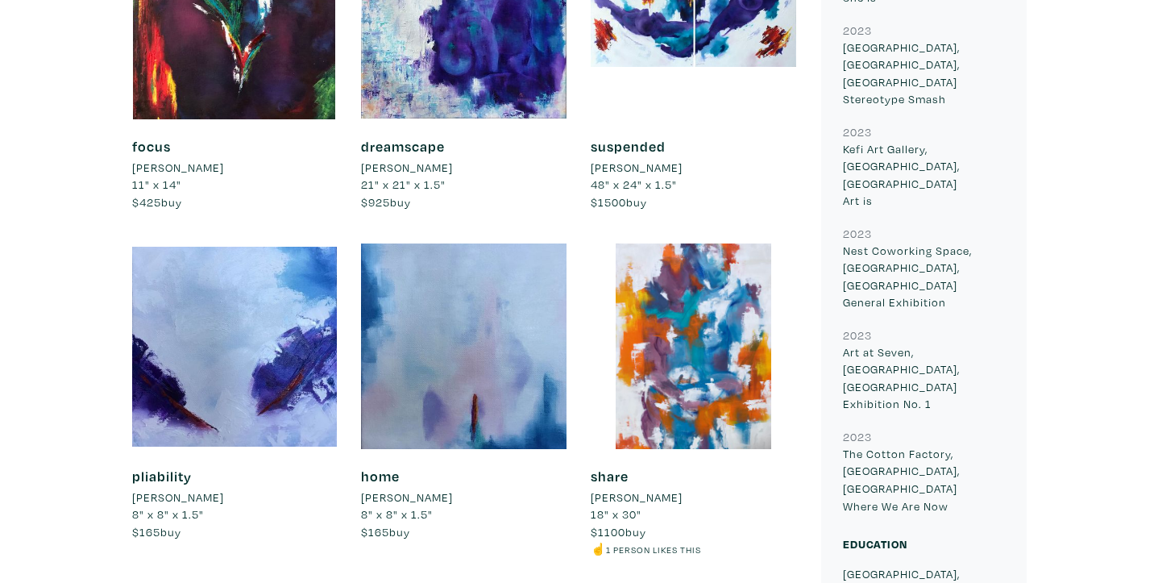
scroll to position [1438, 0]
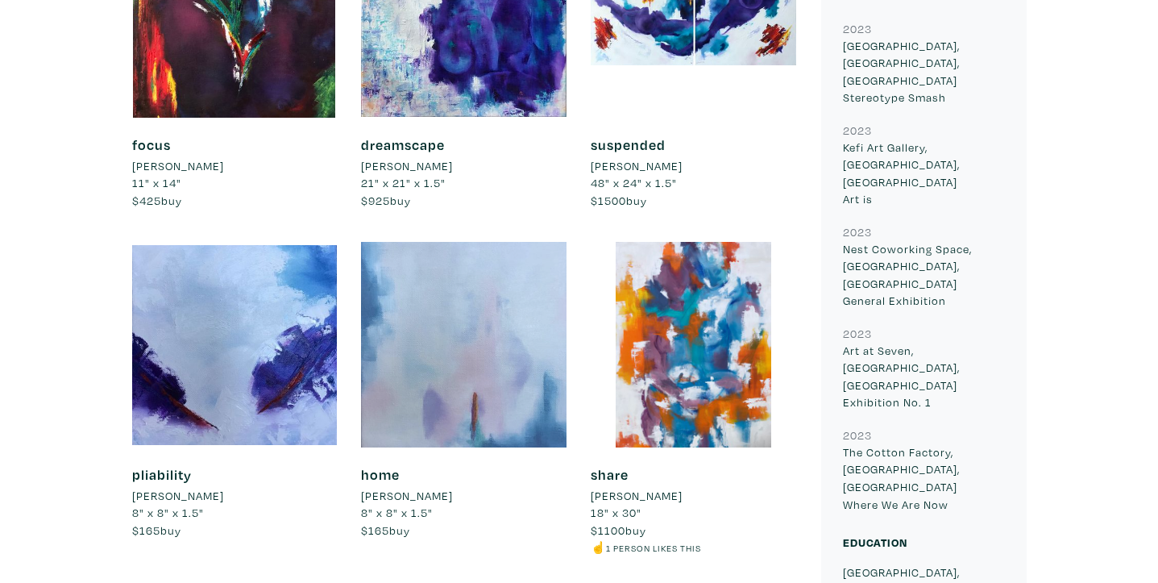
click at [494, 384] on div at bounding box center [463, 344] width 205 height 205
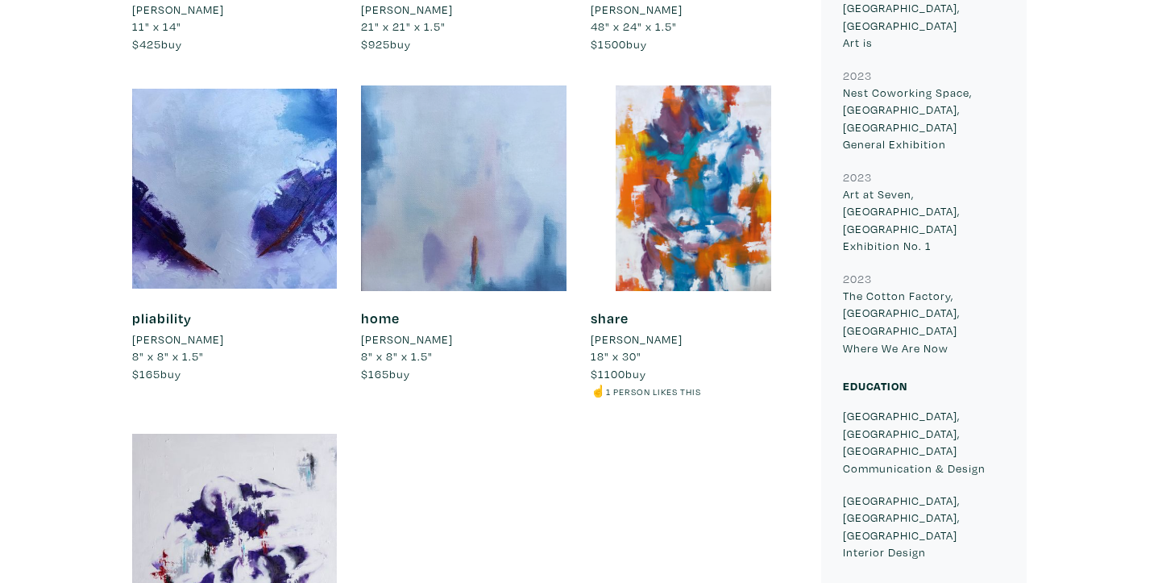
scroll to position [1596, 0]
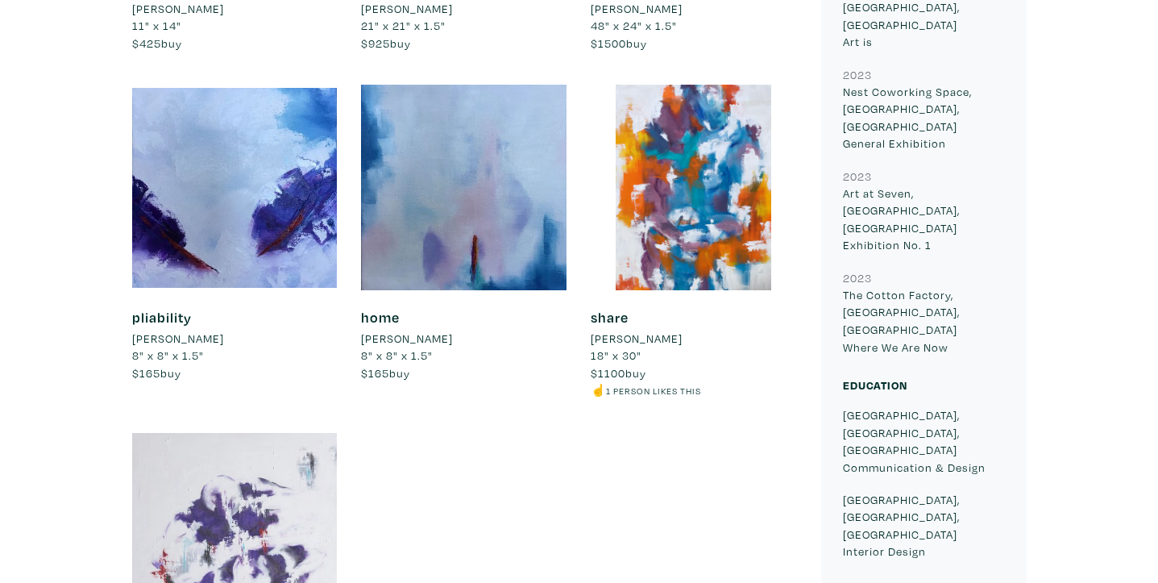
click at [221, 446] on div at bounding box center [234, 534] width 205 height 205
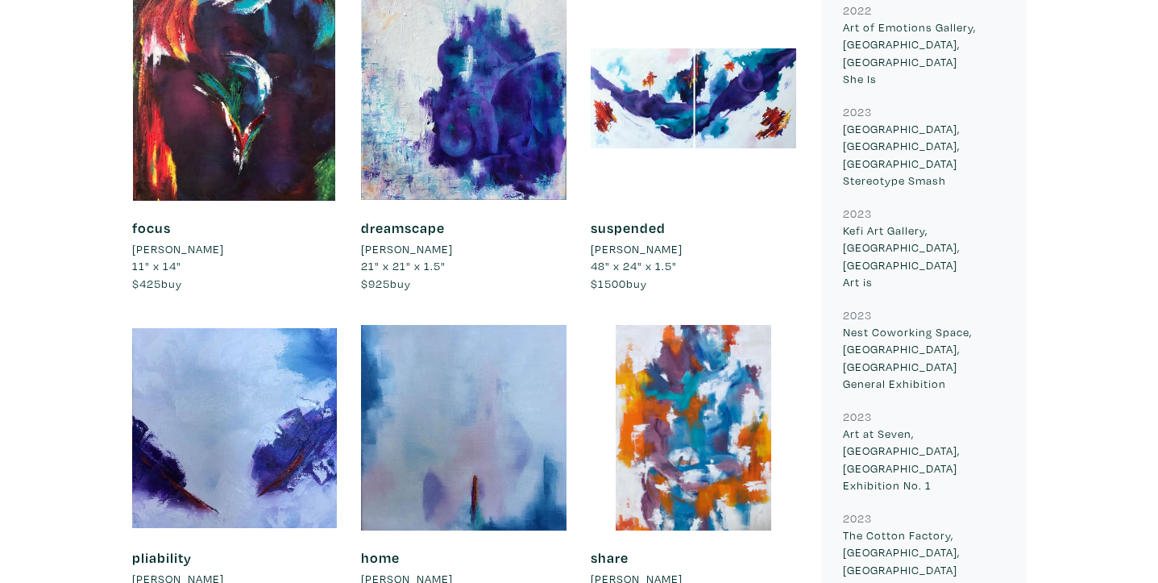
scroll to position [789, 0]
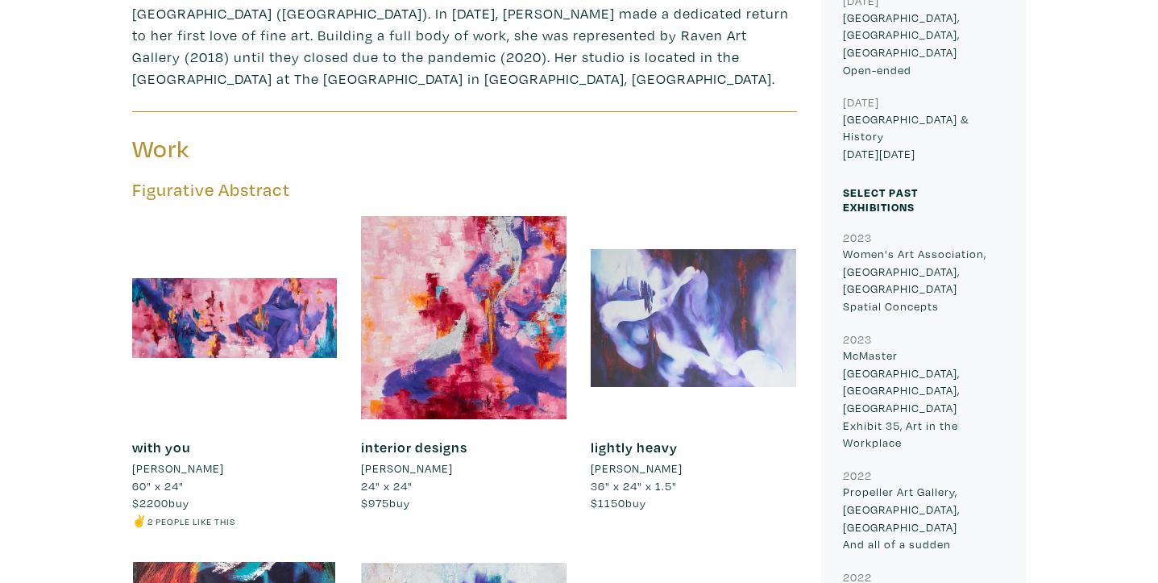
click at [742, 304] on div at bounding box center [693, 317] width 205 height 205
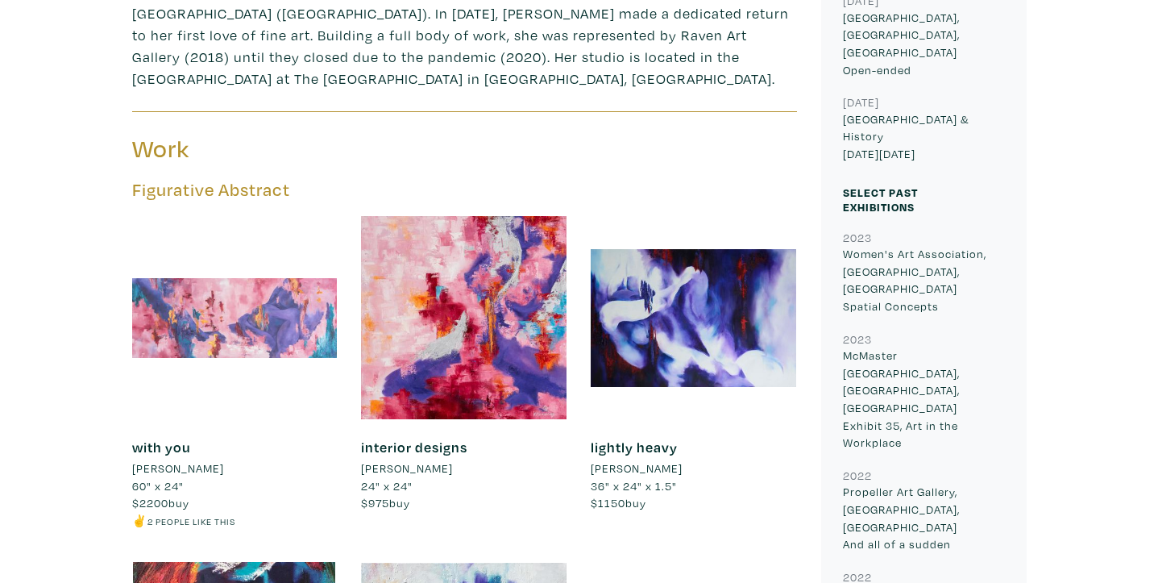
click at [248, 313] on div at bounding box center [234, 317] width 205 height 205
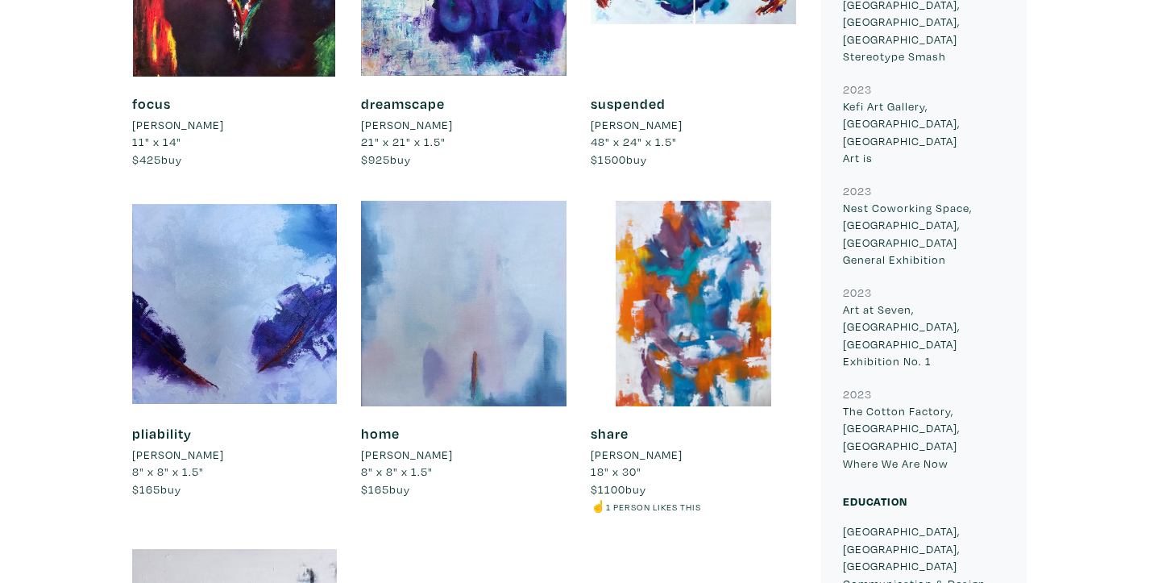
scroll to position [1488, 0]
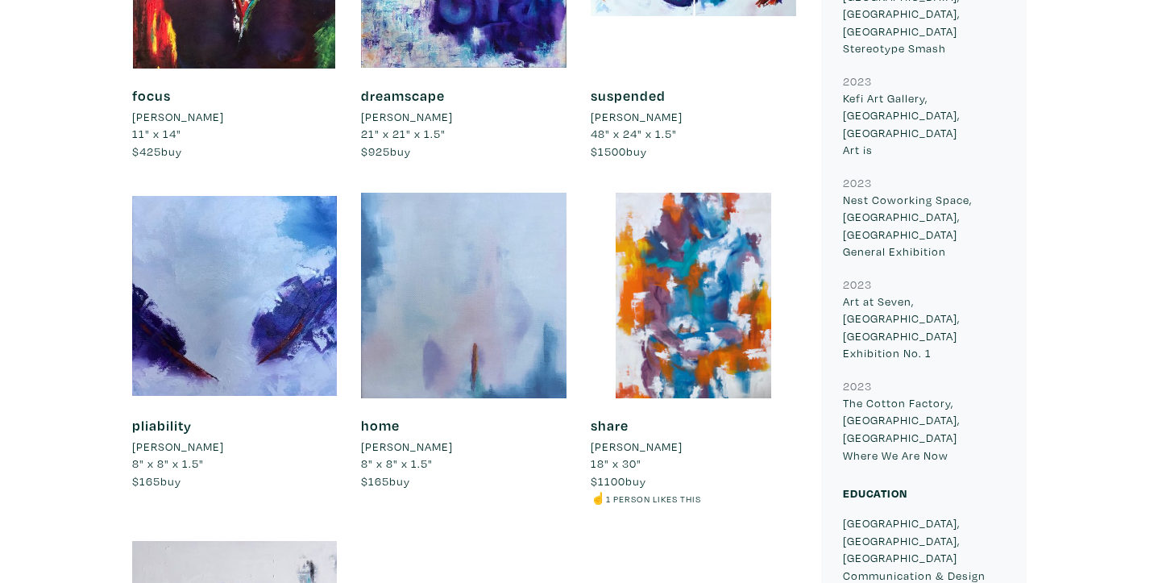
click at [430, 325] on div at bounding box center [463, 295] width 205 height 205
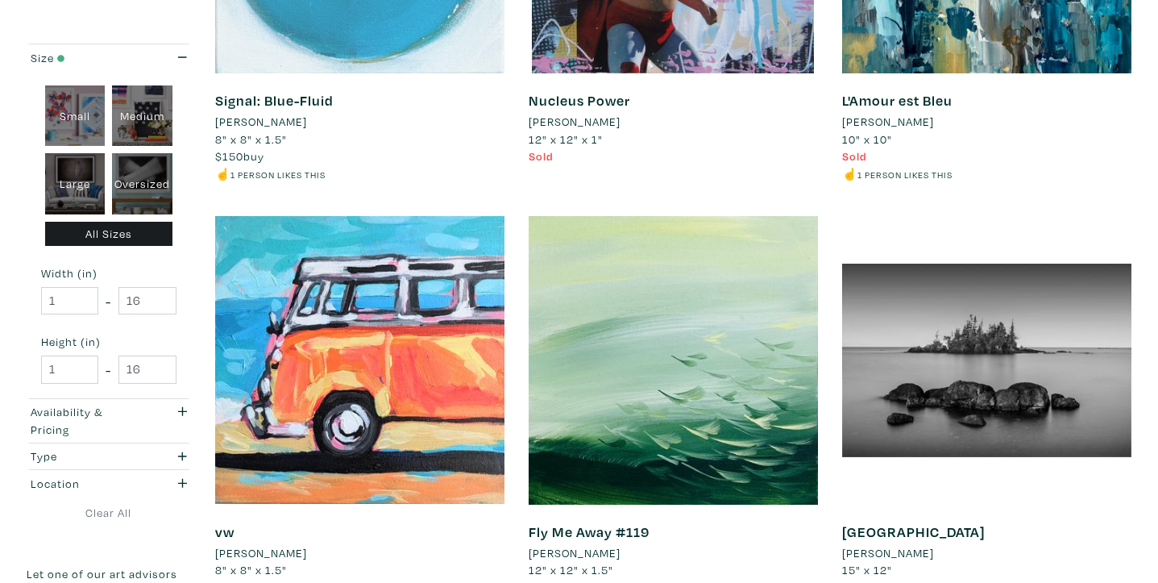
scroll to position [3032, 0]
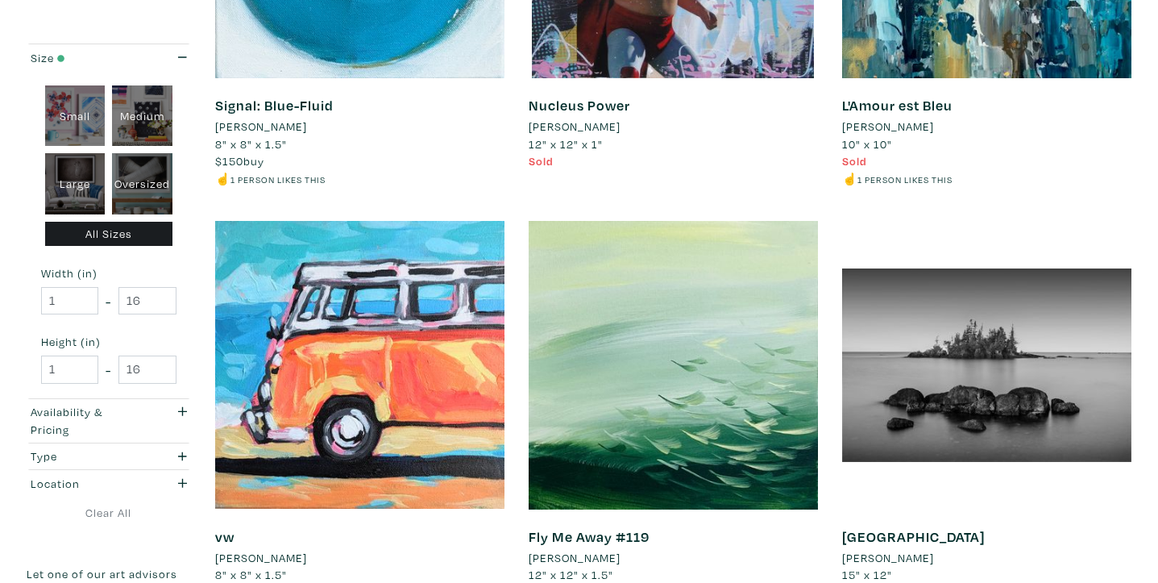
click at [305, 127] on li "[PERSON_NAME]" at bounding box center [261, 127] width 92 height 18
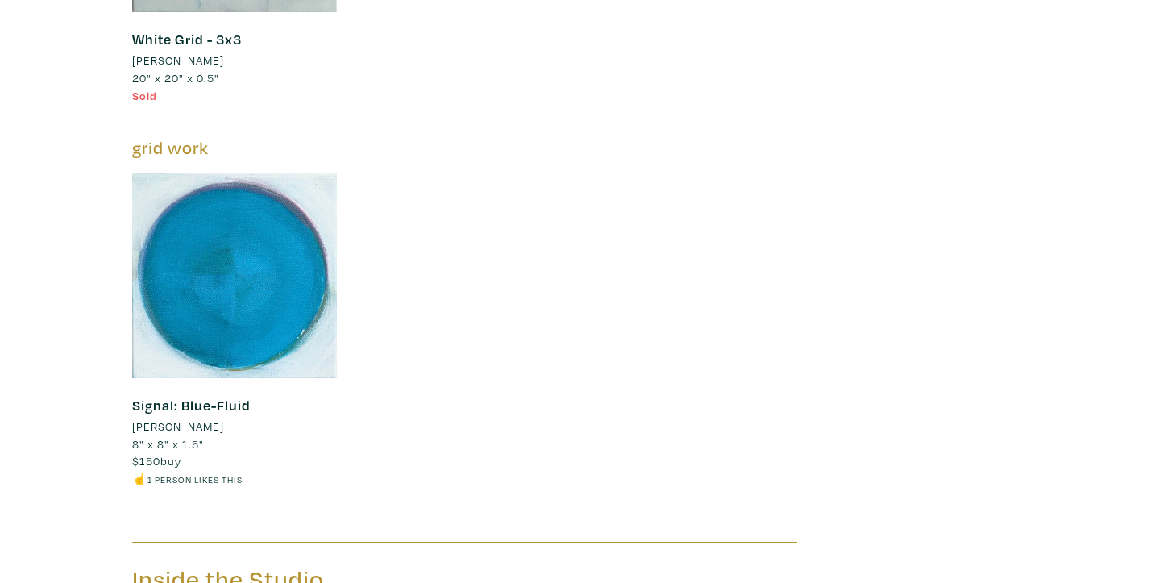
scroll to position [9928, 0]
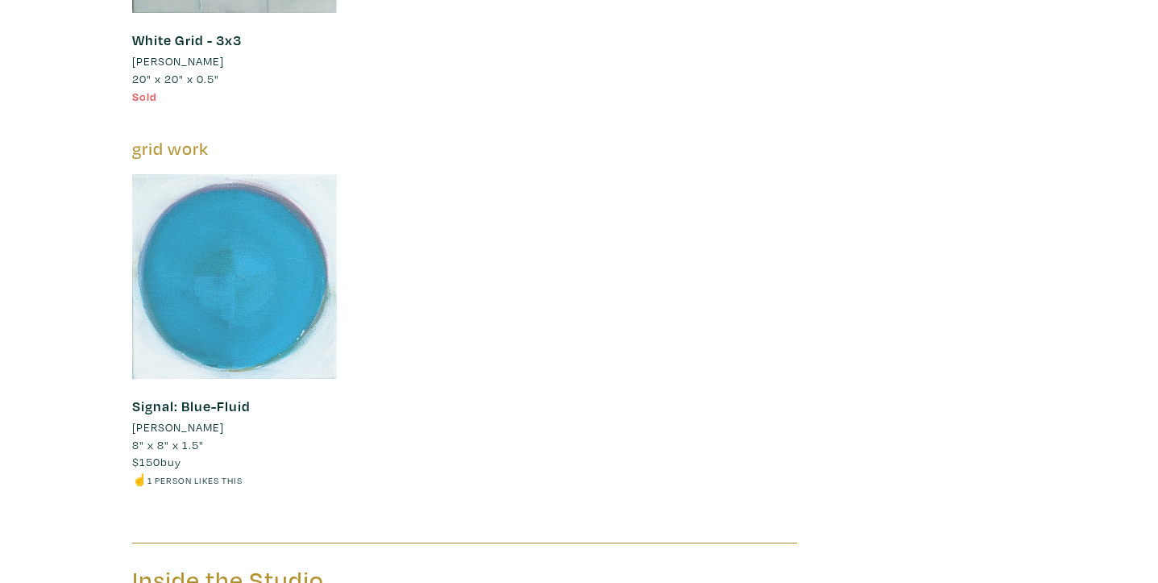
click at [251, 314] on div at bounding box center [234, 276] width 205 height 205
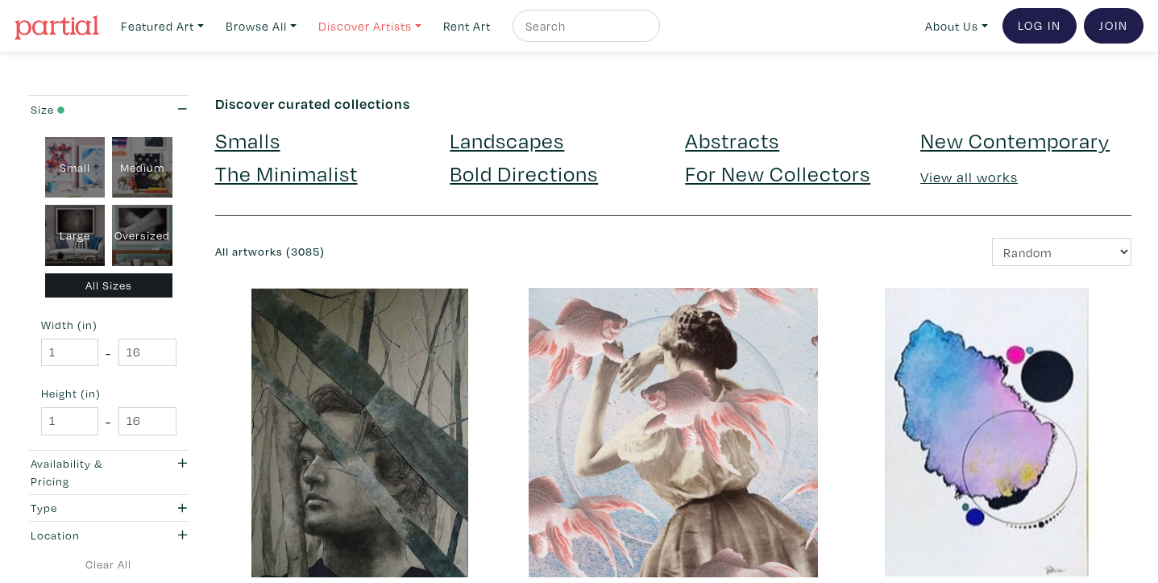
click at [211, 17] on link "Discover Artists" at bounding box center [163, 26] width 98 height 33
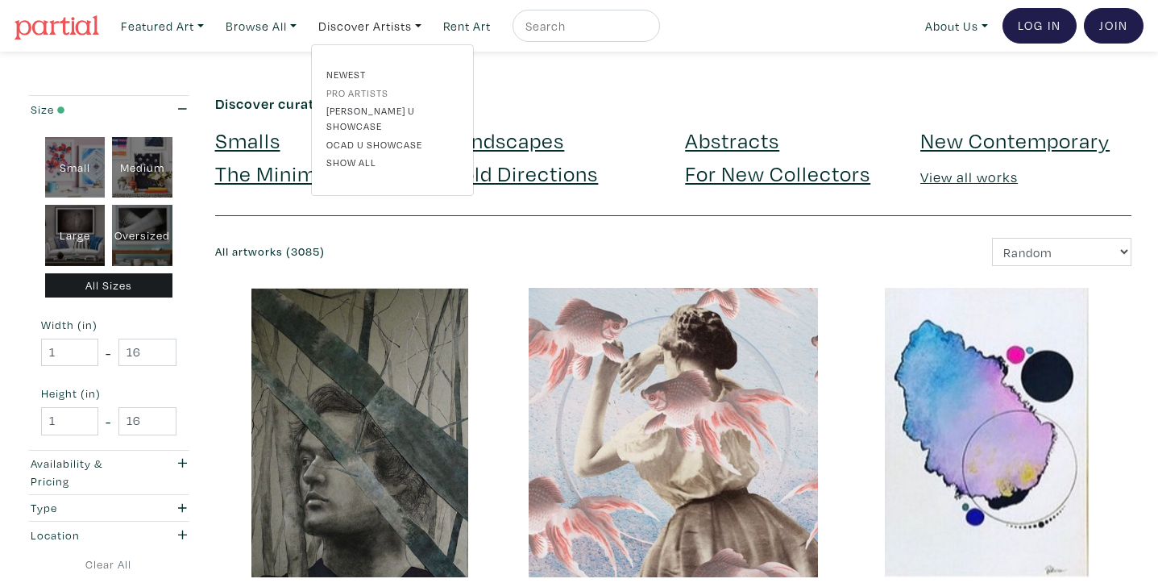
click at [363, 93] on link "Pro artists" at bounding box center [392, 92] width 132 height 15
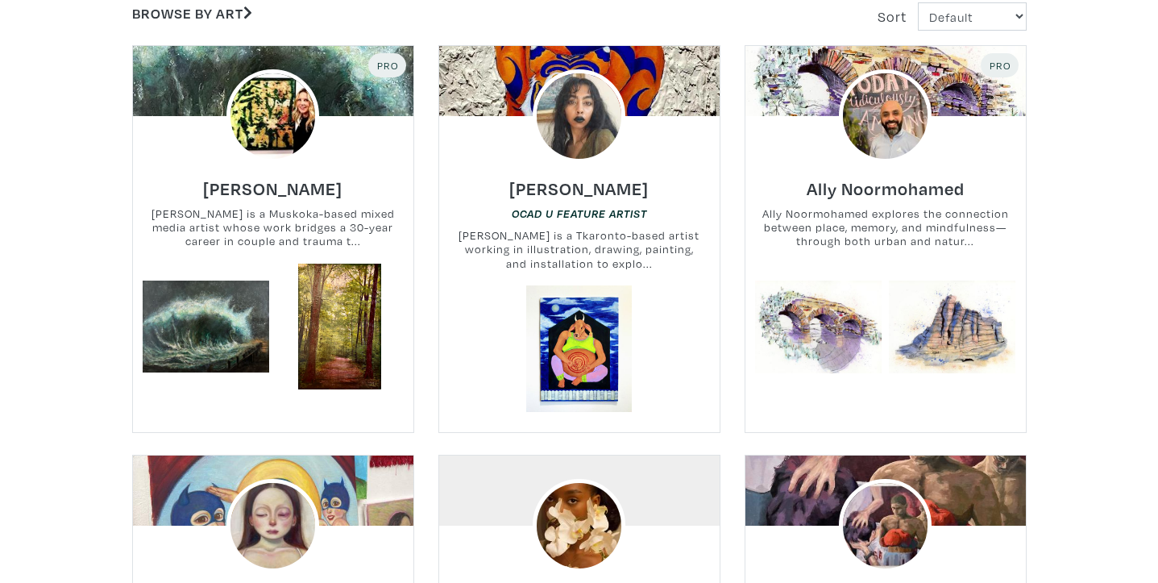
scroll to position [348, 0]
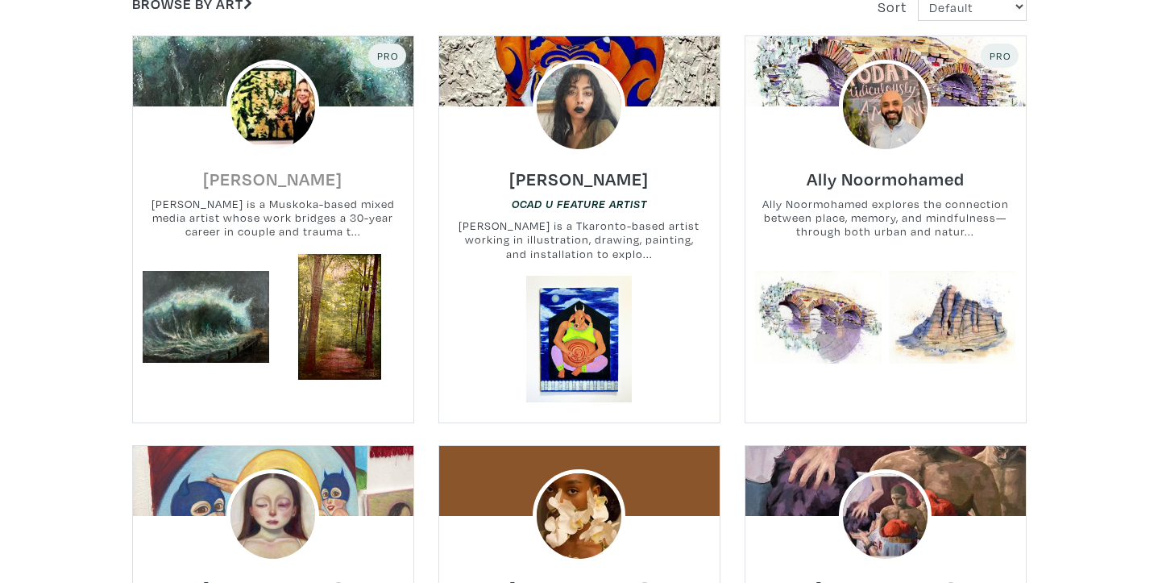
click at [273, 178] on h6 "[PERSON_NAME]" at bounding box center [272, 179] width 139 height 22
click at [260, 176] on h6 "[PERSON_NAME]" at bounding box center [272, 179] width 139 height 22
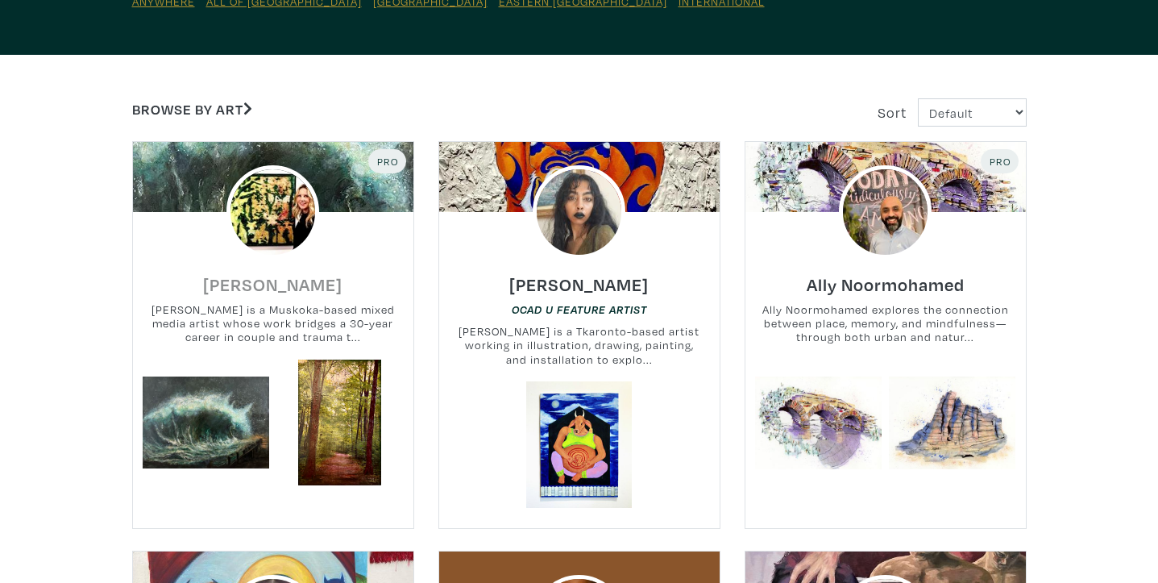
scroll to position [244, 0]
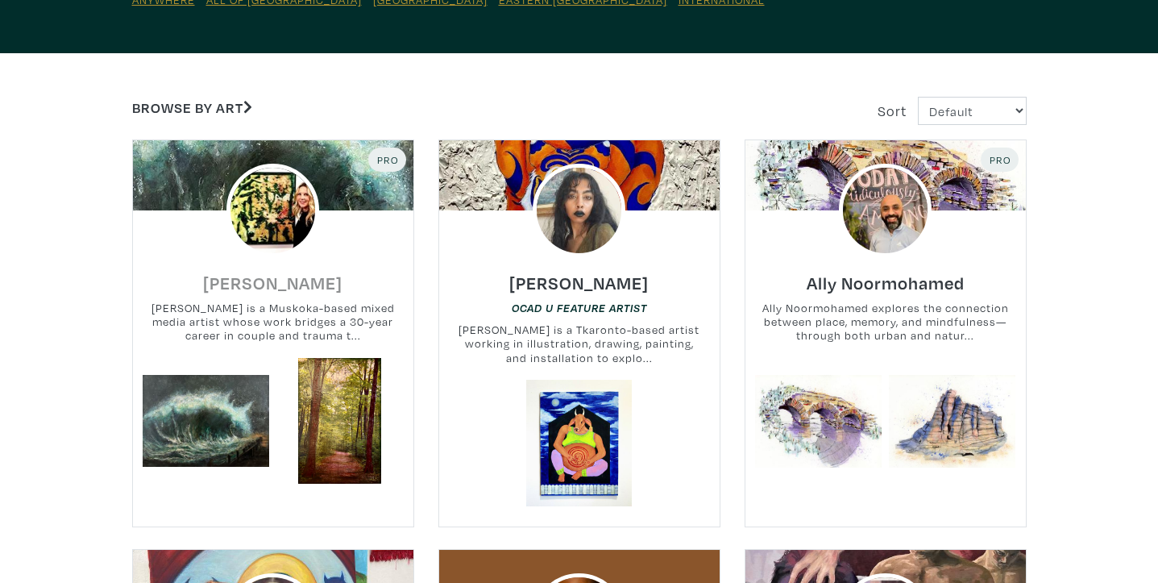
click at [266, 280] on h6 "[PERSON_NAME]" at bounding box center [272, 283] width 139 height 22
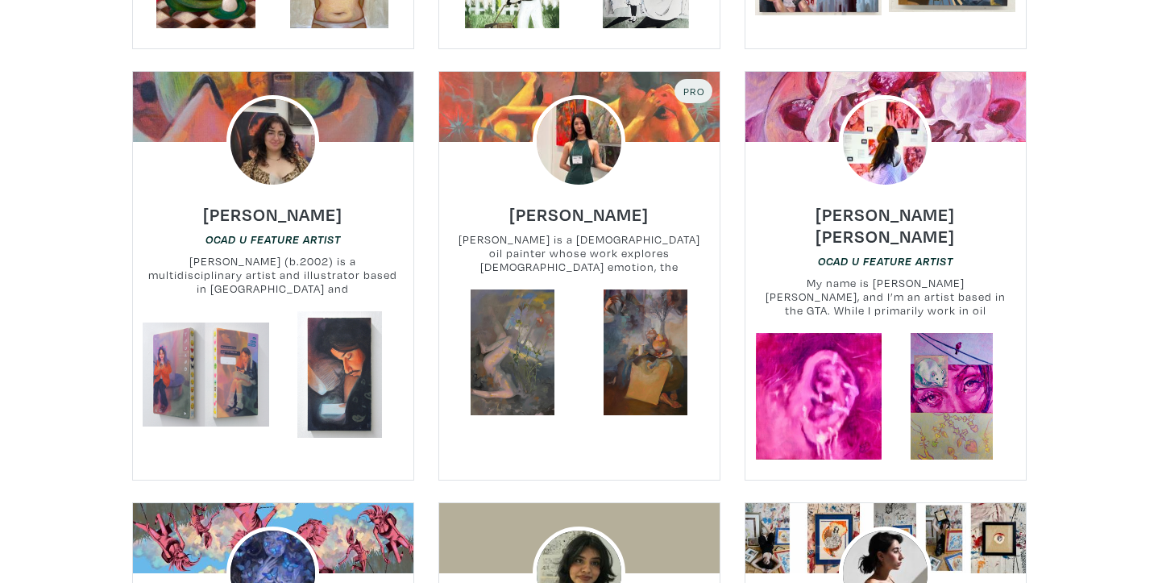
scroll to position [1165, 0]
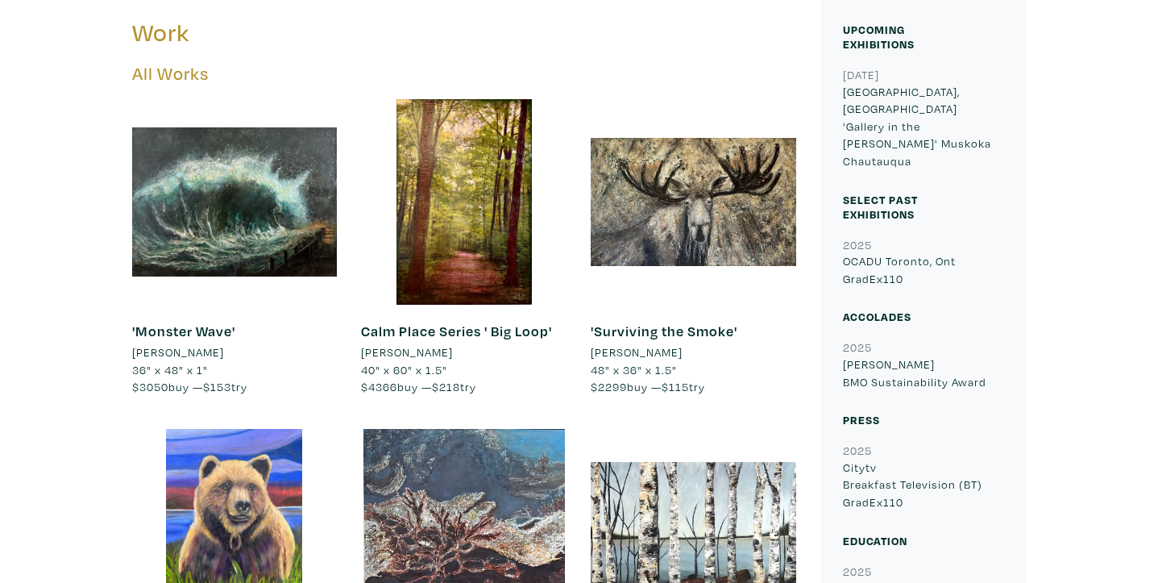
scroll to position [665, 0]
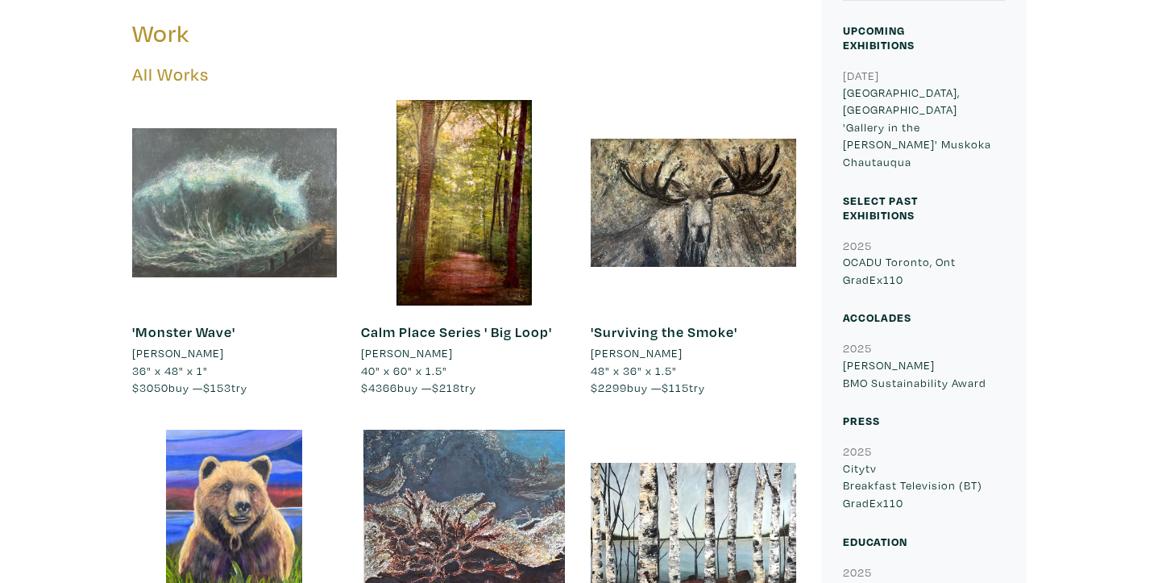
click at [284, 213] on div at bounding box center [234, 202] width 205 height 205
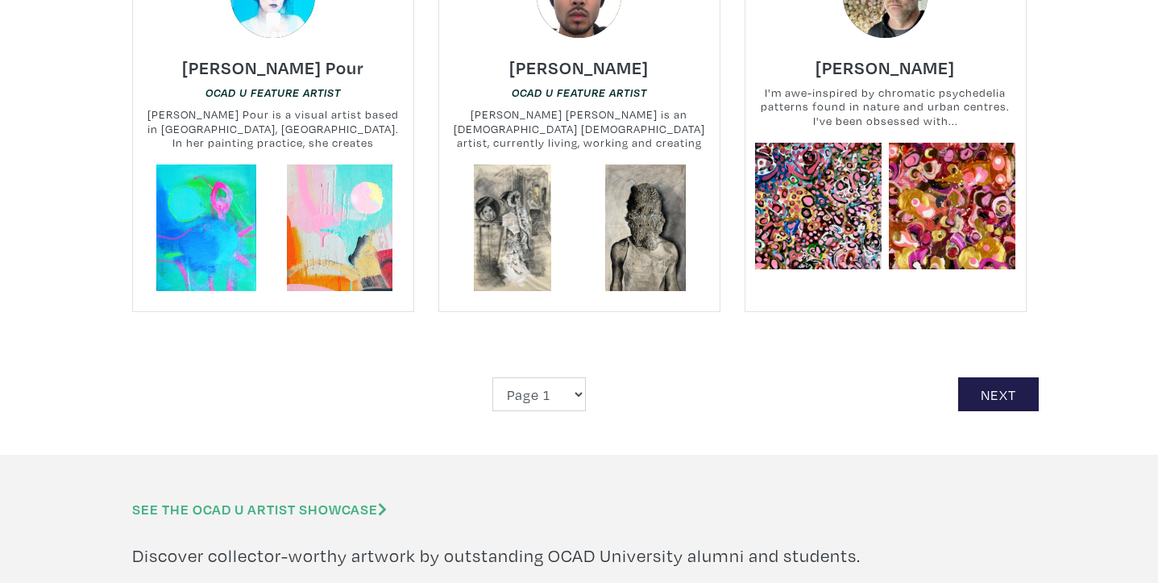
scroll to position [3792, 0]
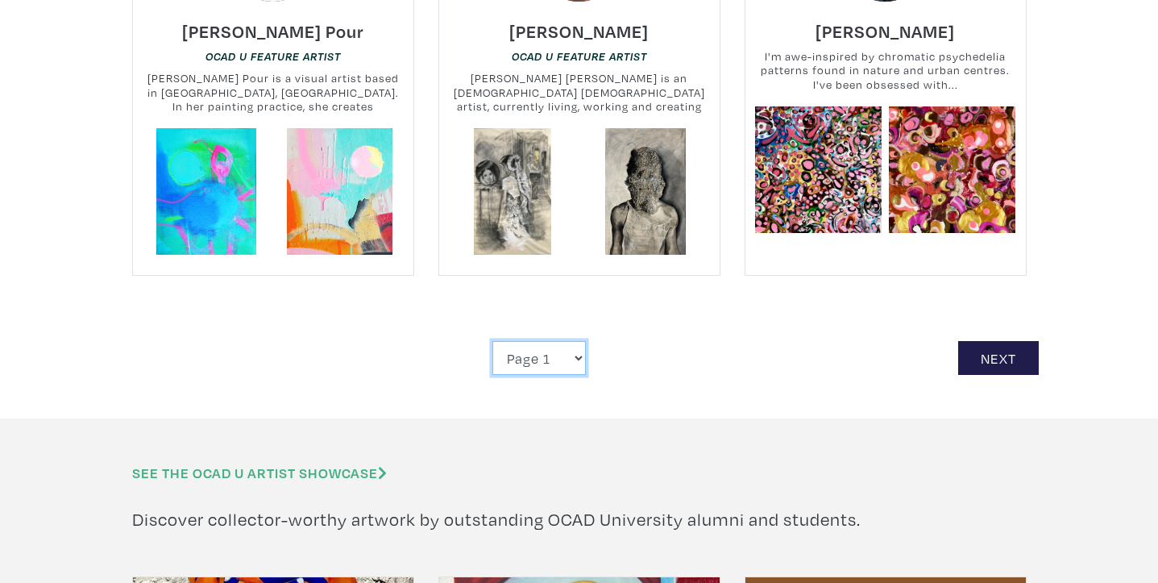
click at [540, 345] on select "Page 1 Page 2 Page 3 Page 4 Page 5 Page 6 Page 7 Page 8 Page 9 Page 10 Page 11 …" at bounding box center [538, 358] width 93 height 35
select select "10"
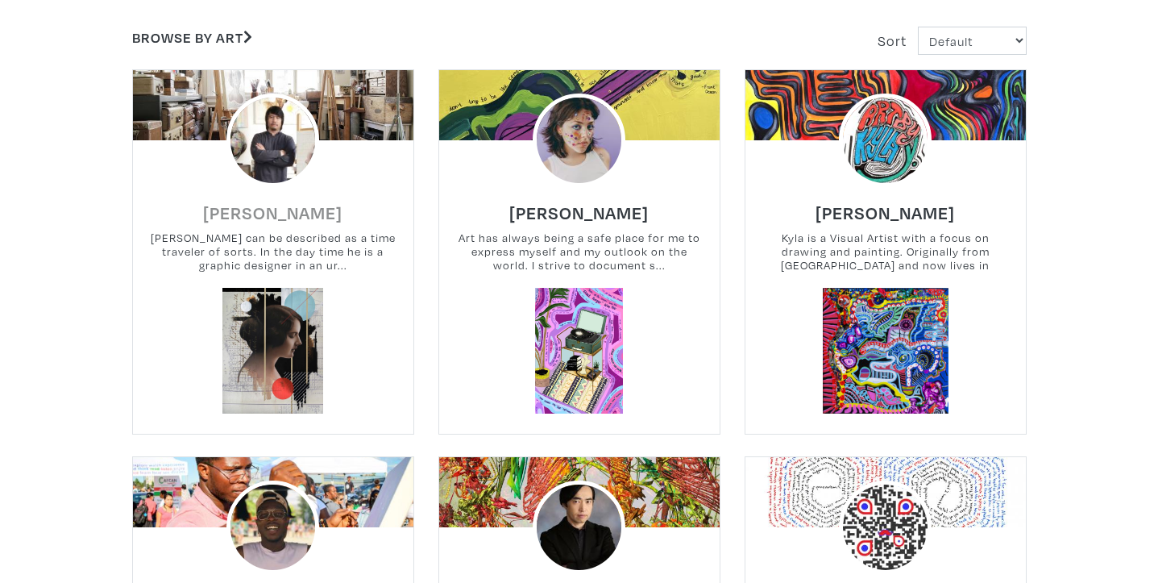
click at [322, 208] on h6 "[PERSON_NAME]" at bounding box center [272, 212] width 139 height 22
click at [615, 212] on h6 "Diana Shamoun" at bounding box center [578, 212] width 139 height 22
click at [587, 209] on h6 "Diana Shamoun" at bounding box center [578, 212] width 139 height 22
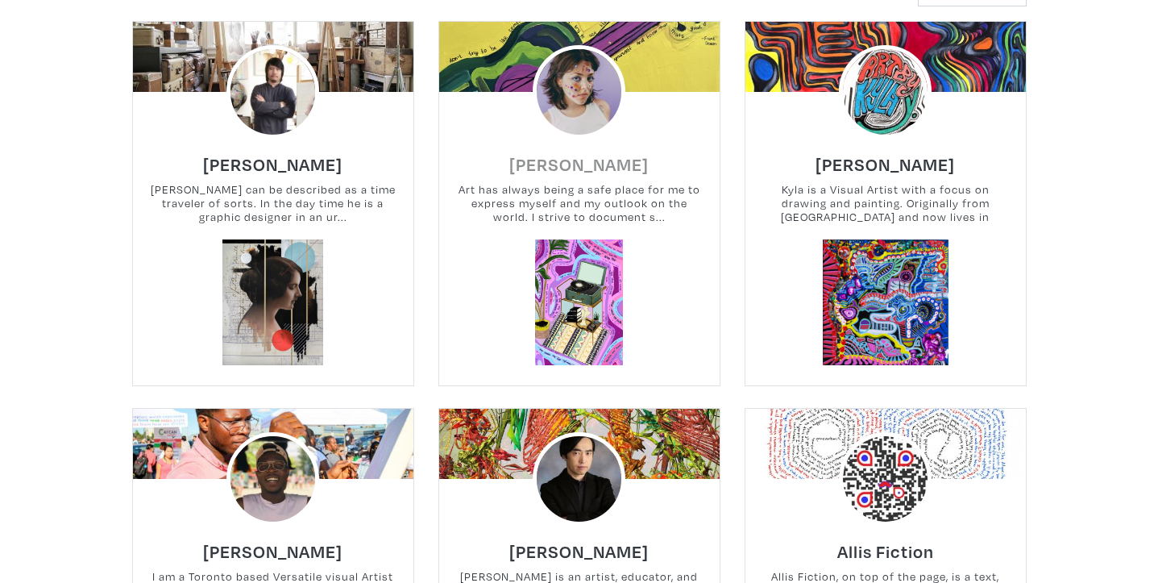
scroll to position [364, 0]
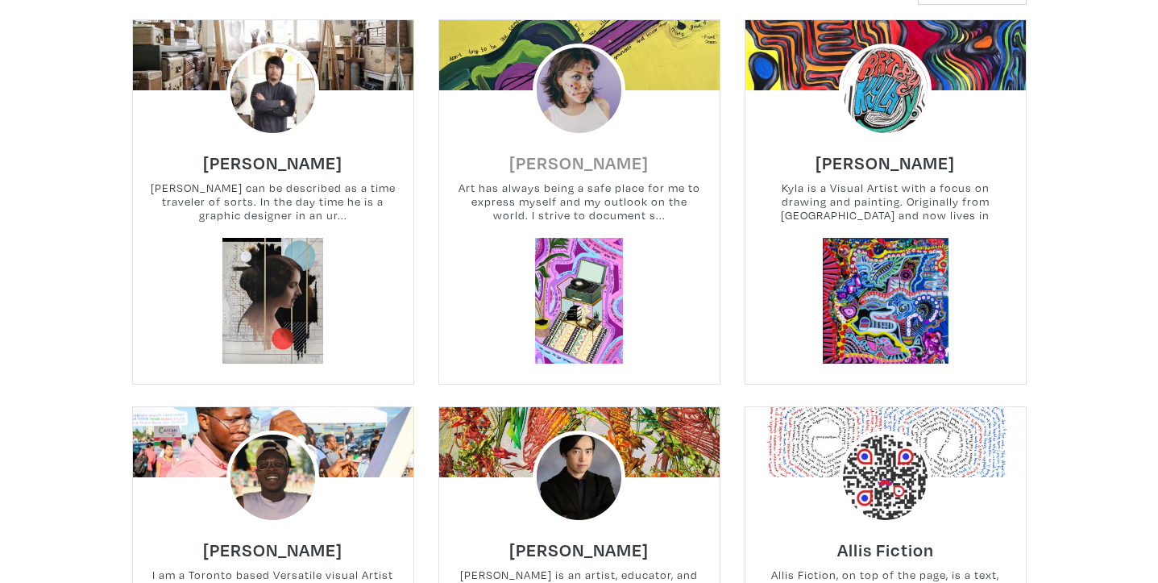
click at [594, 164] on h6 "Diana Shamoun" at bounding box center [578, 163] width 139 height 22
click at [601, 232] on div "Diana Shamoun Art has always being a safe place for me to express myself and my…" at bounding box center [579, 187] width 305 height 101
click at [594, 164] on h6 "[PERSON_NAME]" at bounding box center [578, 163] width 139 height 22
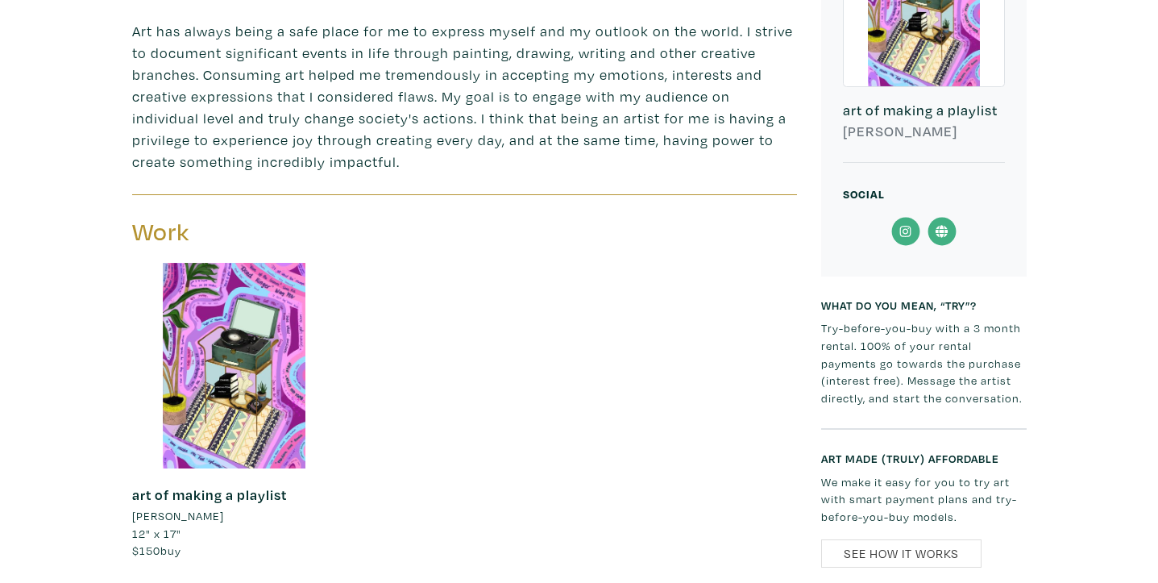
scroll to position [673, 0]
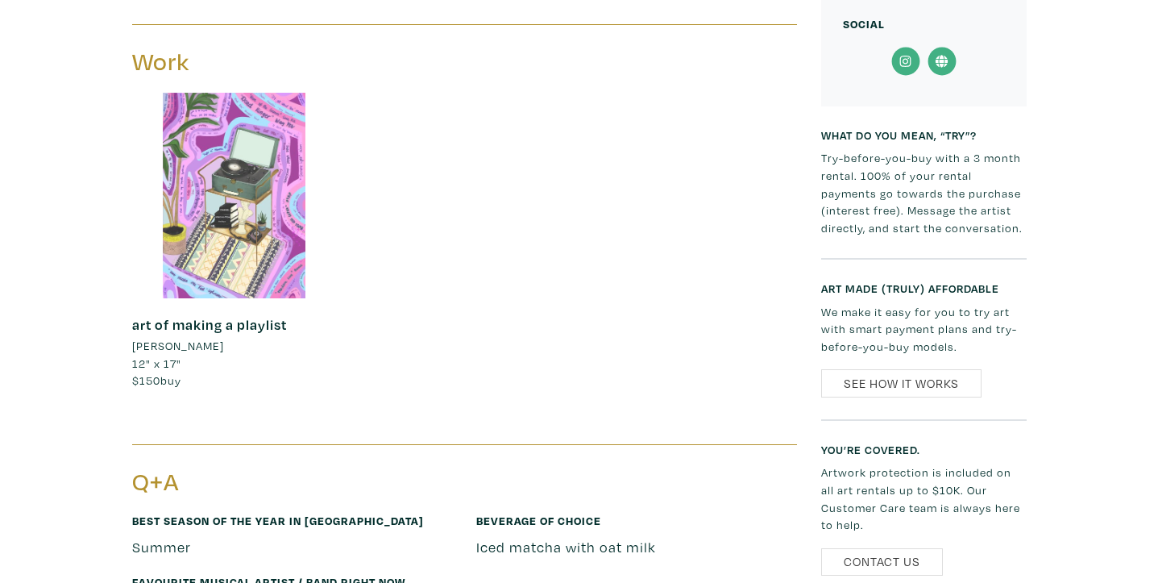
click at [267, 203] on div at bounding box center [234, 195] width 205 height 205
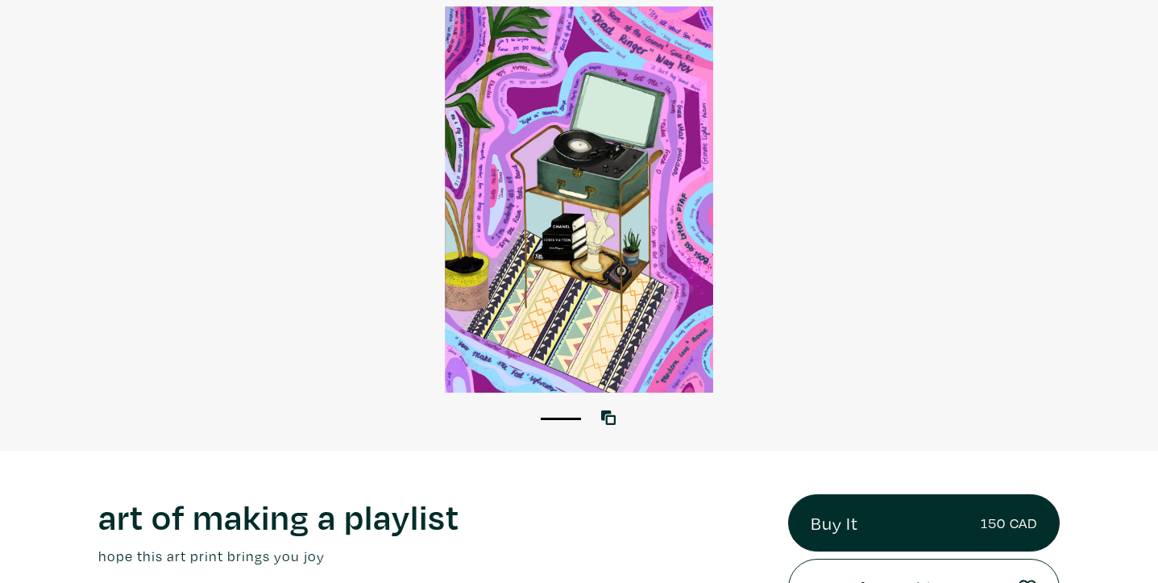
scroll to position [11, 0]
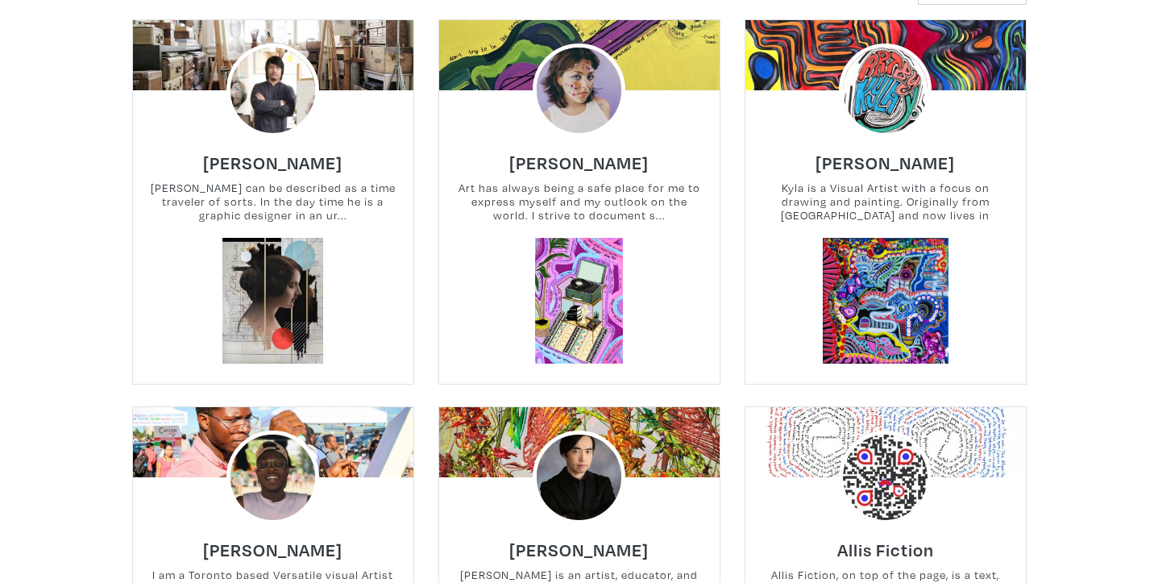
scroll to position [419, 0]
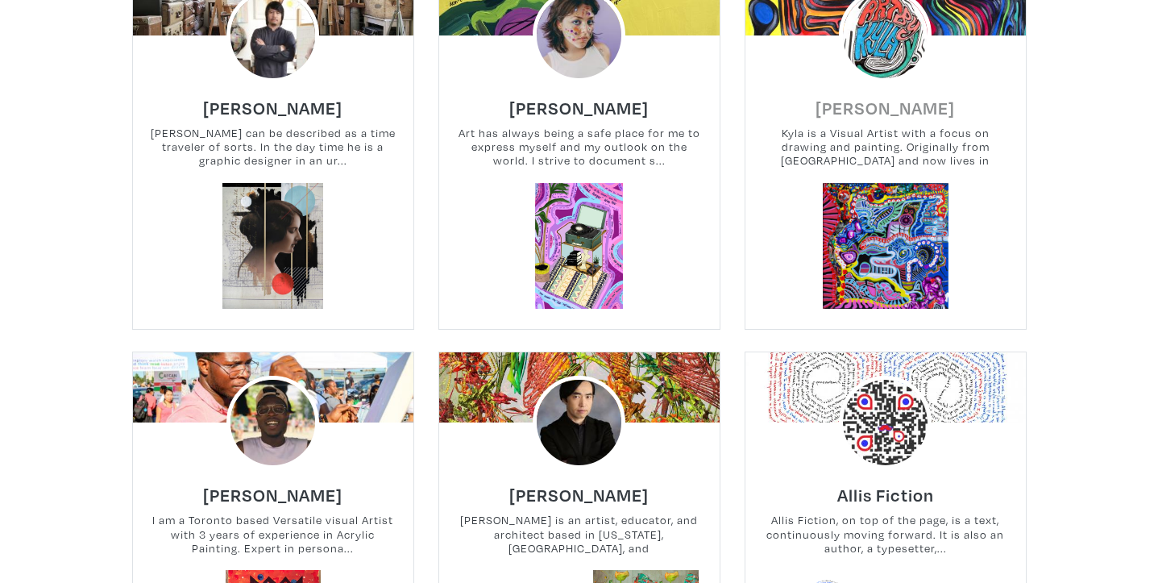
click at [889, 114] on h6 "[PERSON_NAME]" at bounding box center [885, 108] width 139 height 22
click at [884, 97] on h6 "[PERSON_NAME]" at bounding box center [885, 108] width 139 height 22
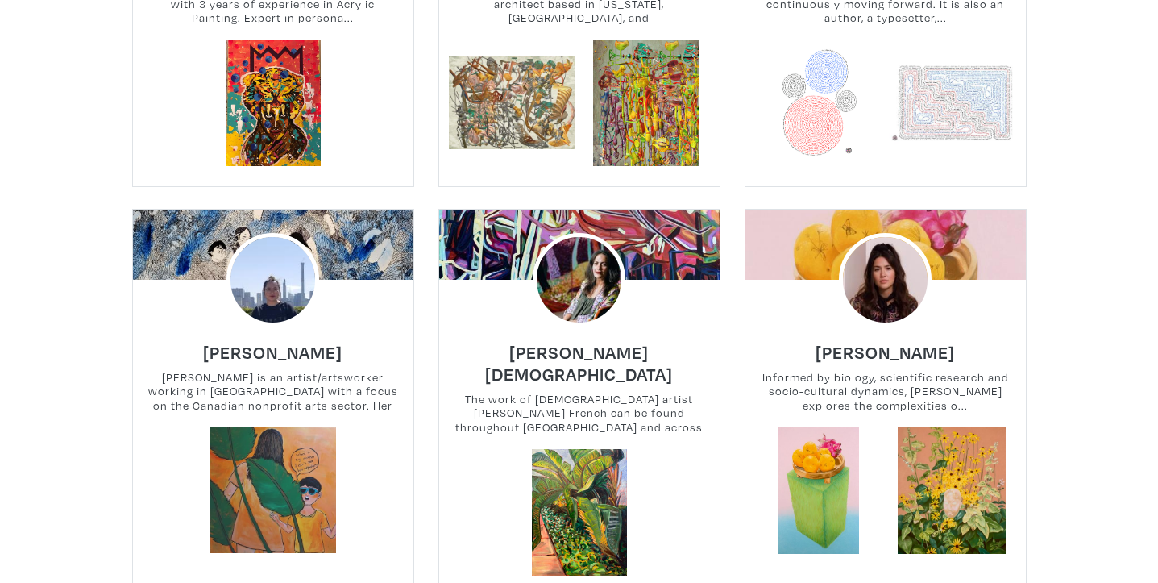
scroll to position [953, 0]
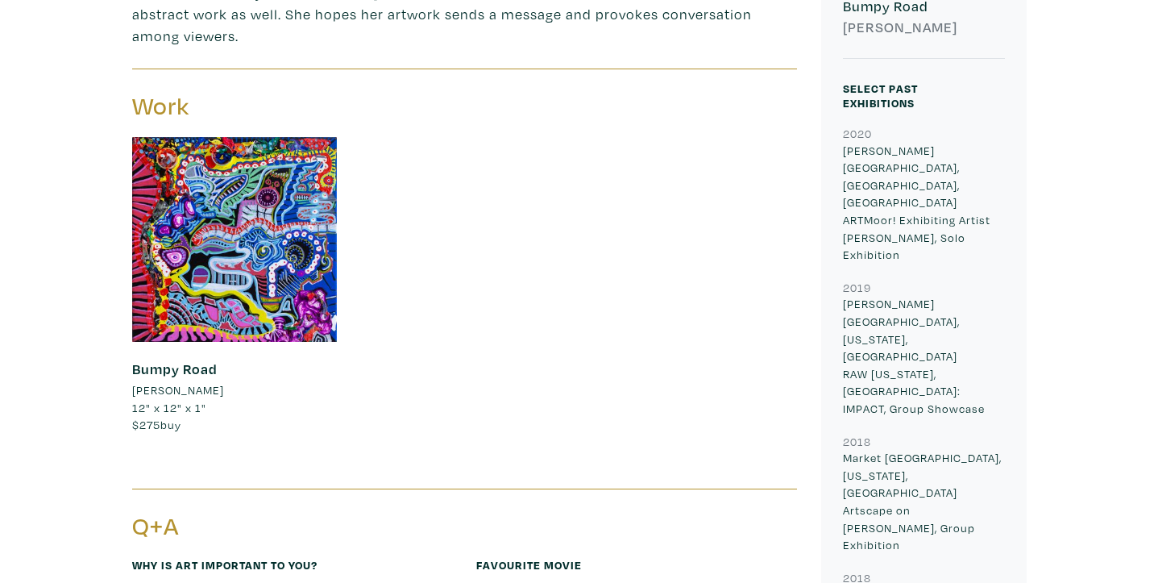
scroll to position [619, 0]
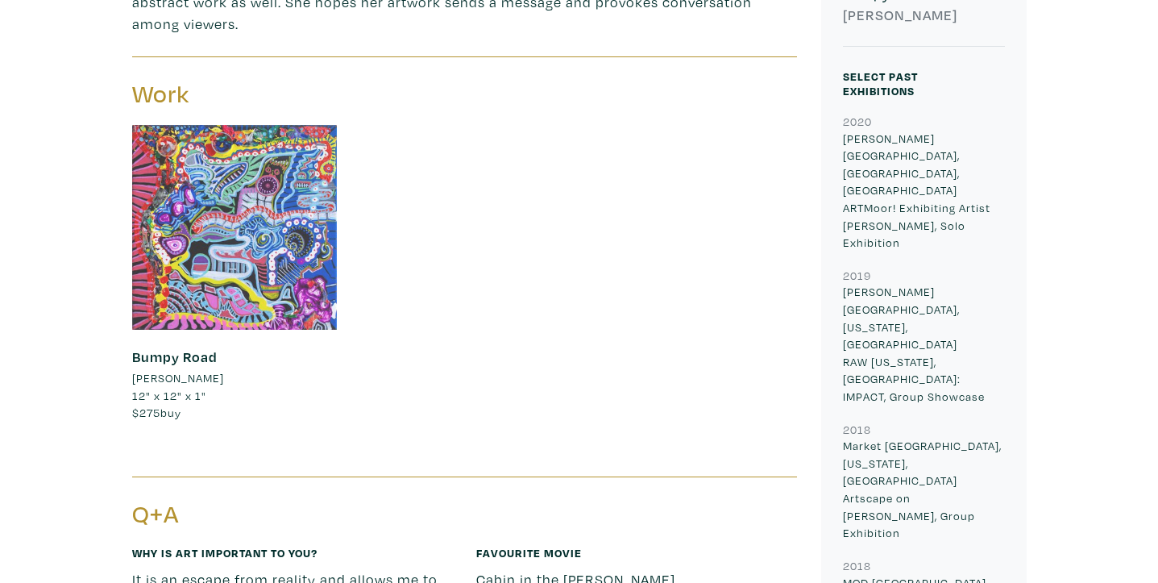
click at [316, 257] on div at bounding box center [234, 227] width 205 height 205
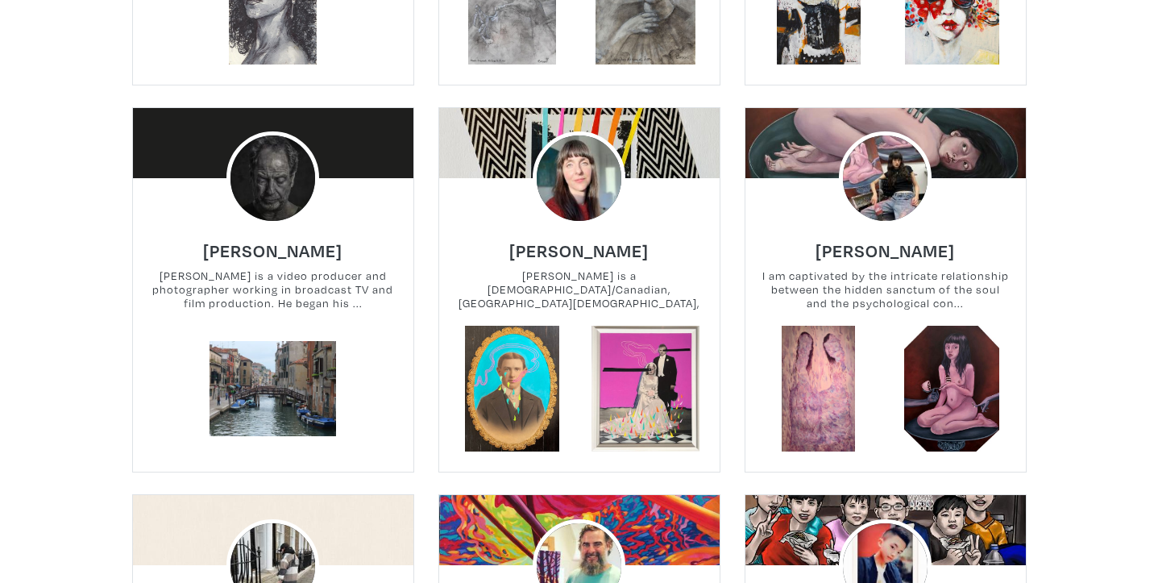
scroll to position [2259, 0]
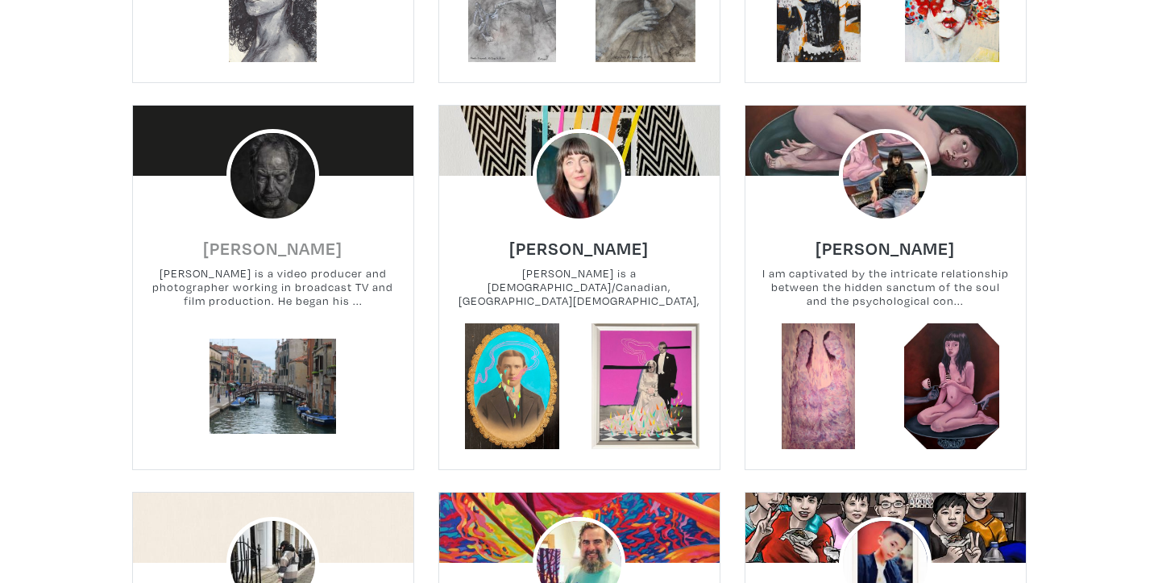
click at [299, 237] on h6 "[PERSON_NAME]" at bounding box center [272, 248] width 139 height 22
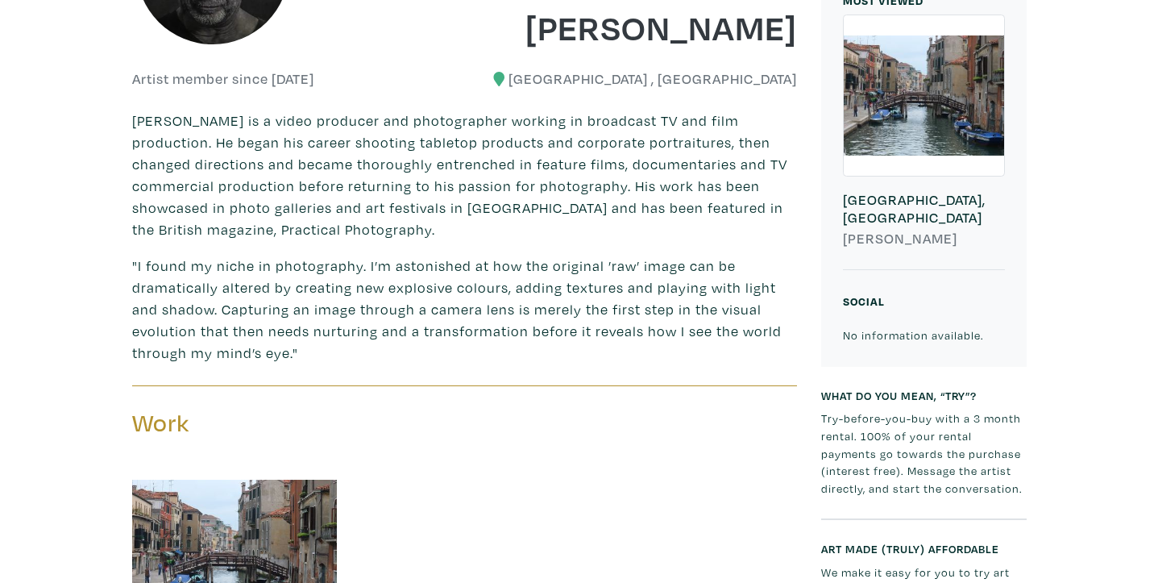
scroll to position [753, 0]
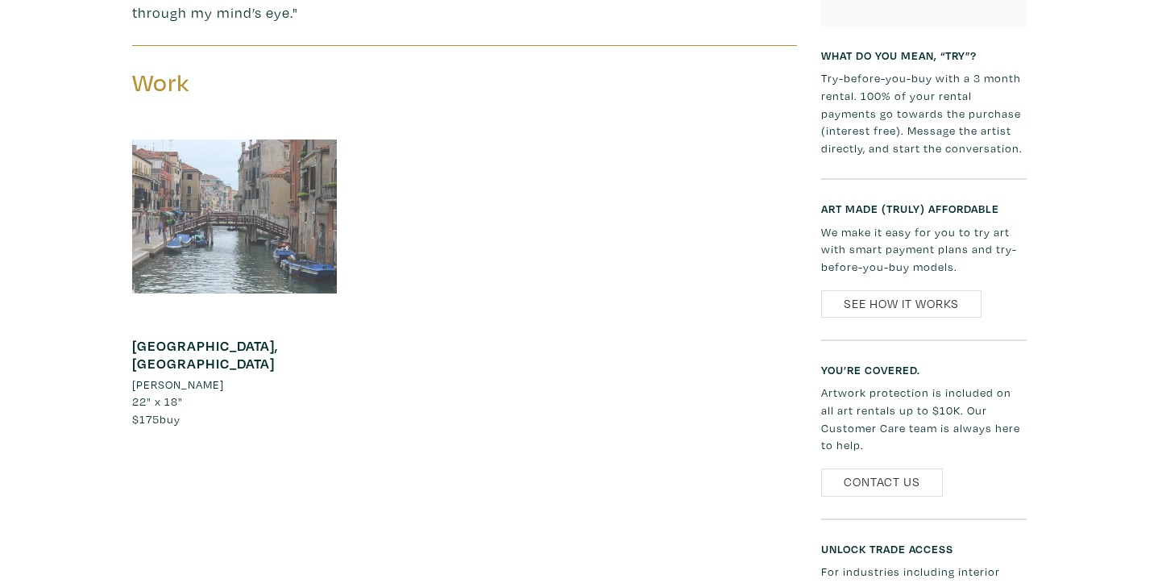
click at [237, 266] on div at bounding box center [234, 216] width 205 height 205
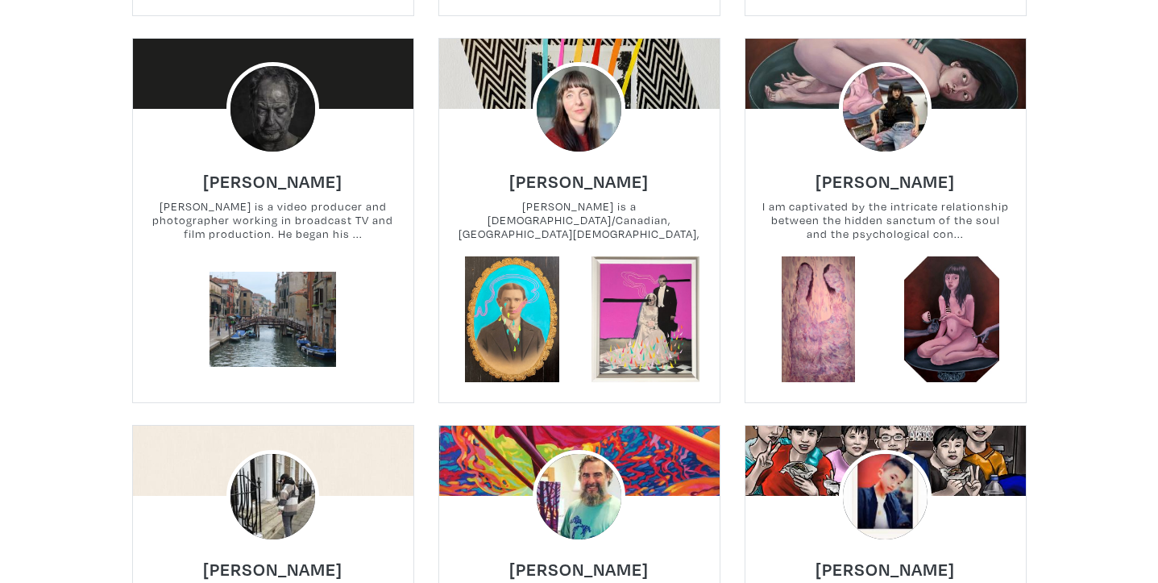
scroll to position [2331, 0]
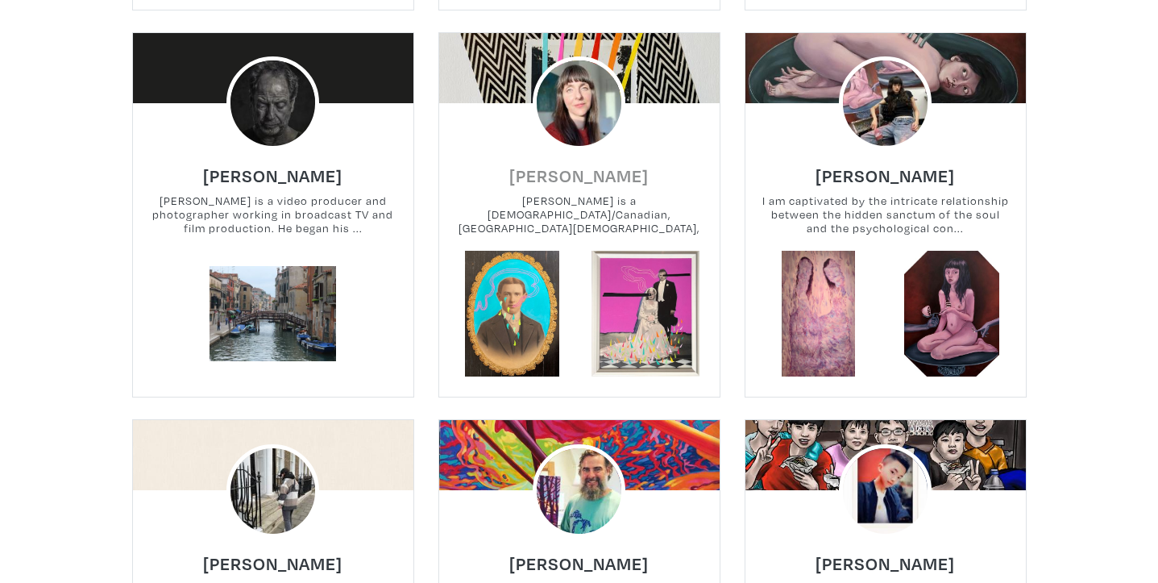
click at [584, 164] on h6 "[PERSON_NAME]" at bounding box center [578, 175] width 139 height 22
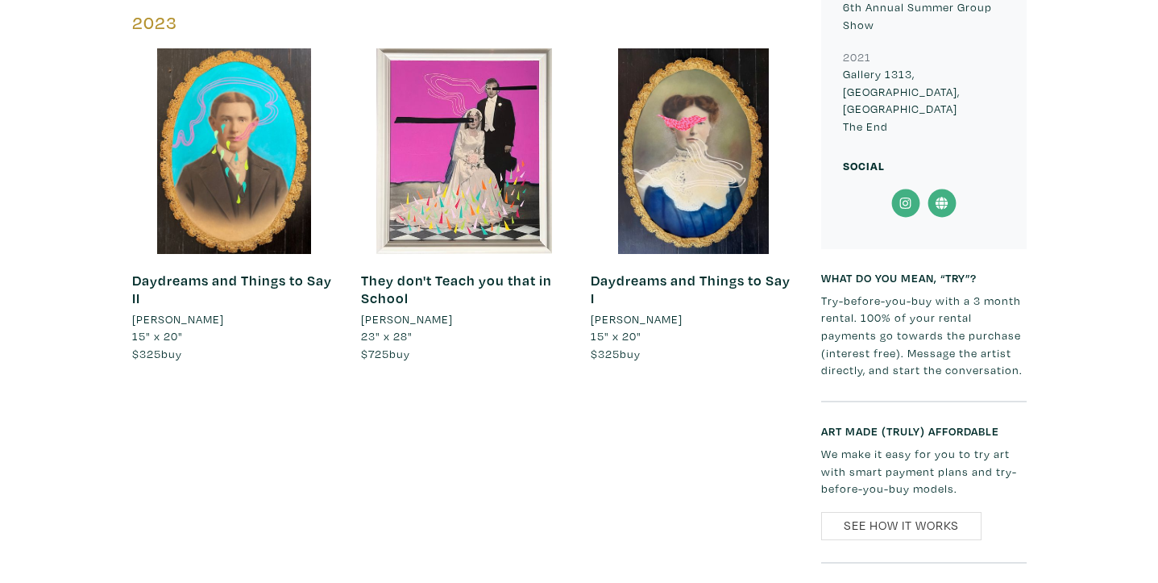
scroll to position [865, 0]
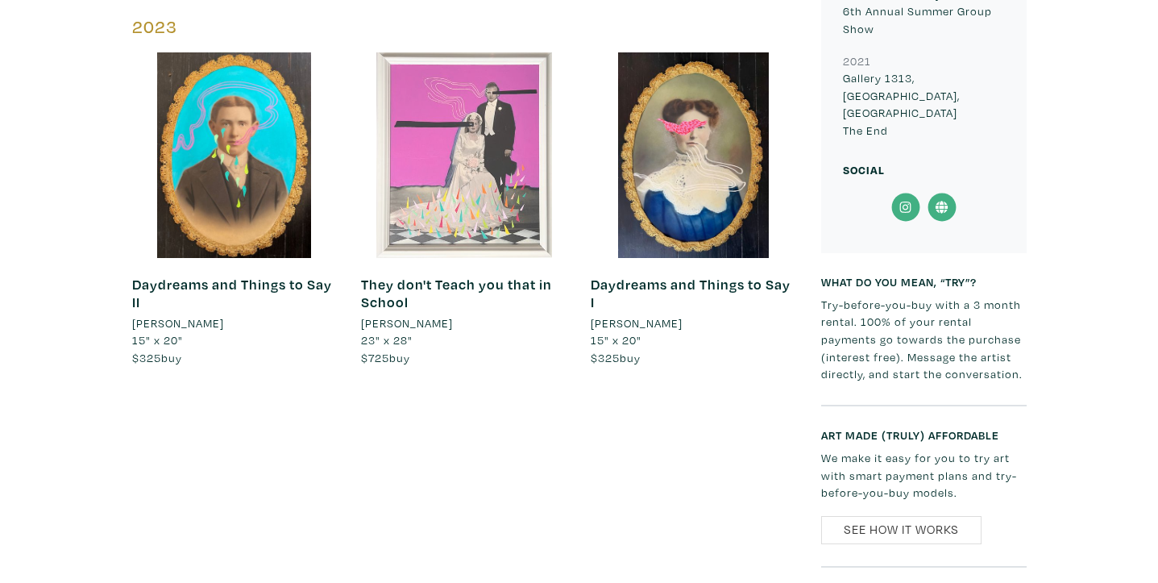
click at [503, 203] on div at bounding box center [463, 154] width 205 height 205
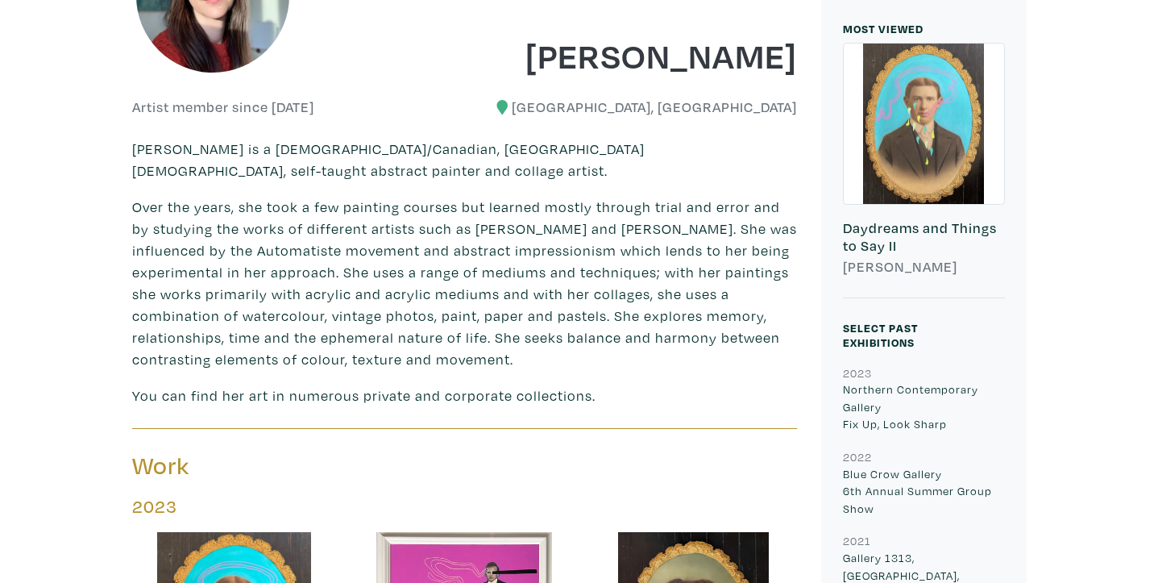
scroll to position [157, 0]
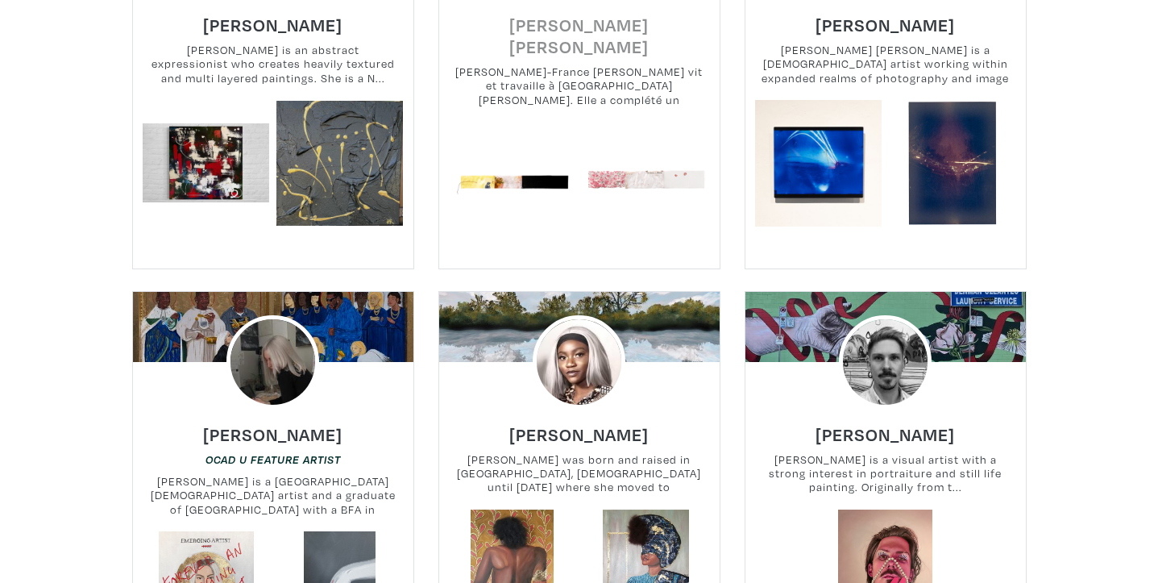
scroll to position [3295, 0]
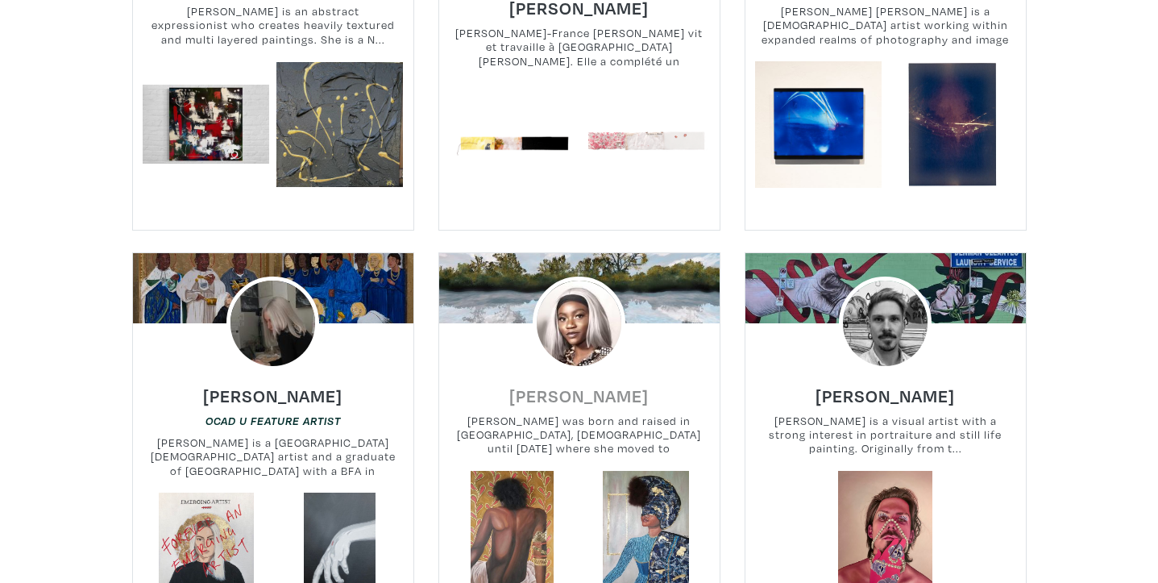
click at [630, 384] on h6 "[PERSON_NAME]" at bounding box center [578, 395] width 139 height 22
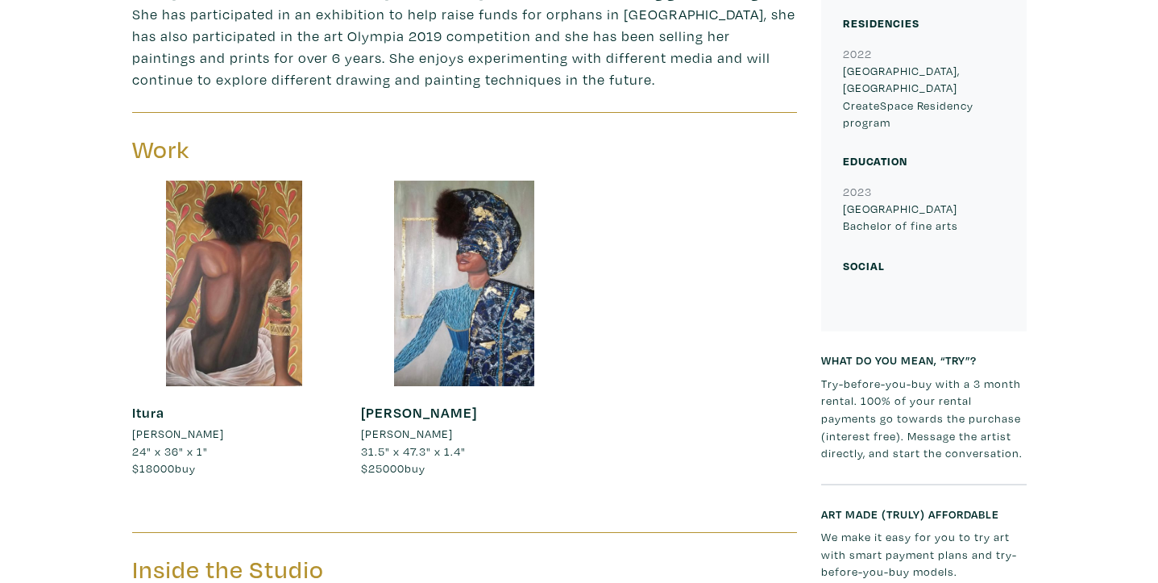
scroll to position [675, 0]
